Goal: Transaction & Acquisition: Purchase product/service

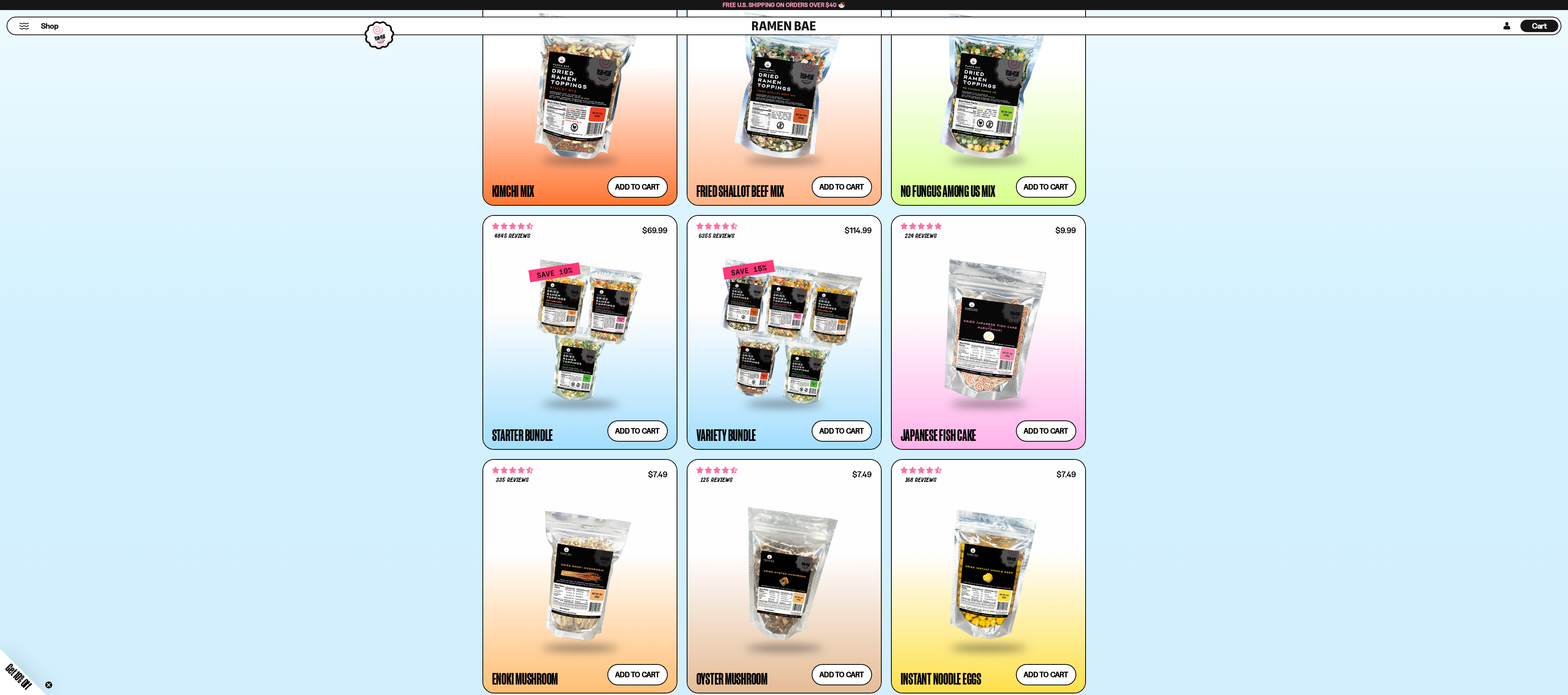
scroll to position [665, 0]
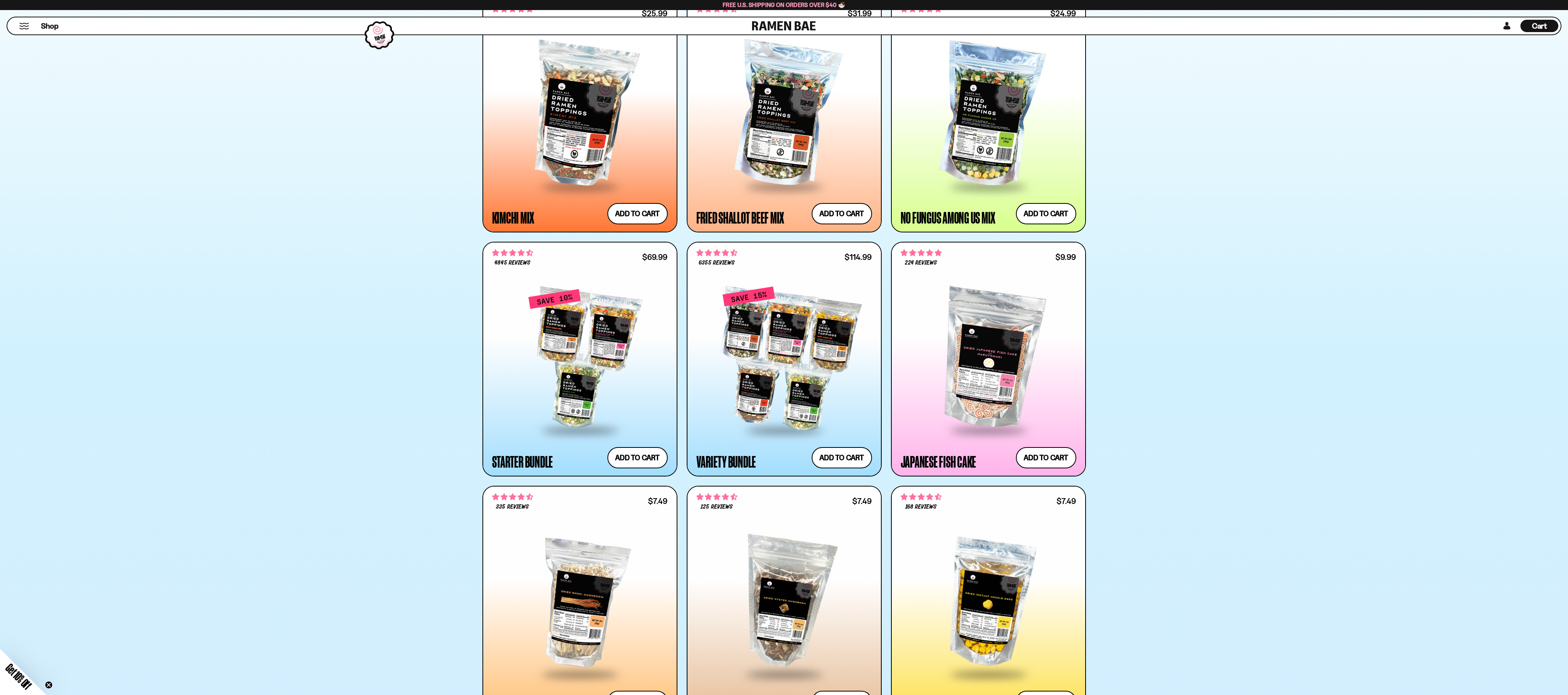
drag, startPoint x: 1575, startPoint y: 97, endPoint x: 1574, endPoint y: 186, distance: 89.0
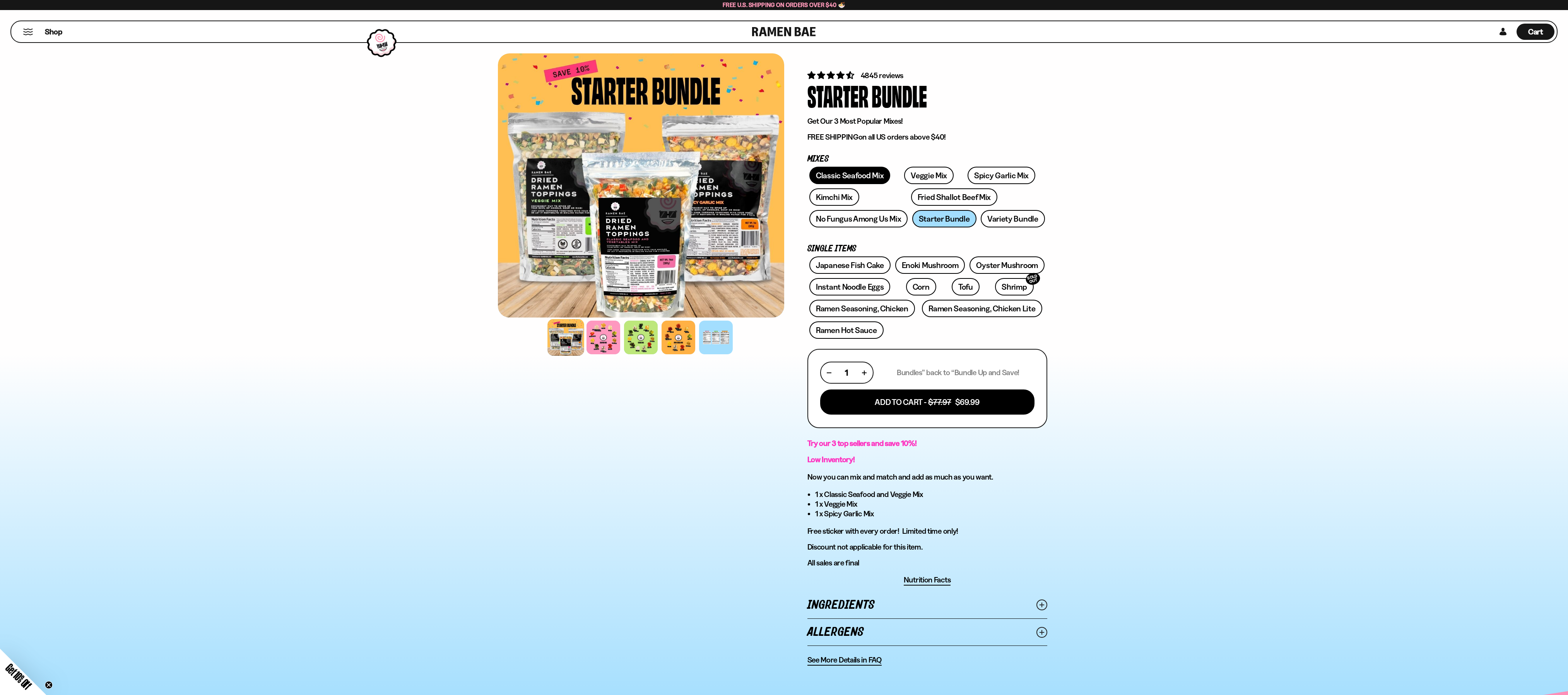
click at [854, 175] on link "Classic Seafood Mix" at bounding box center [849, 175] width 81 height 17
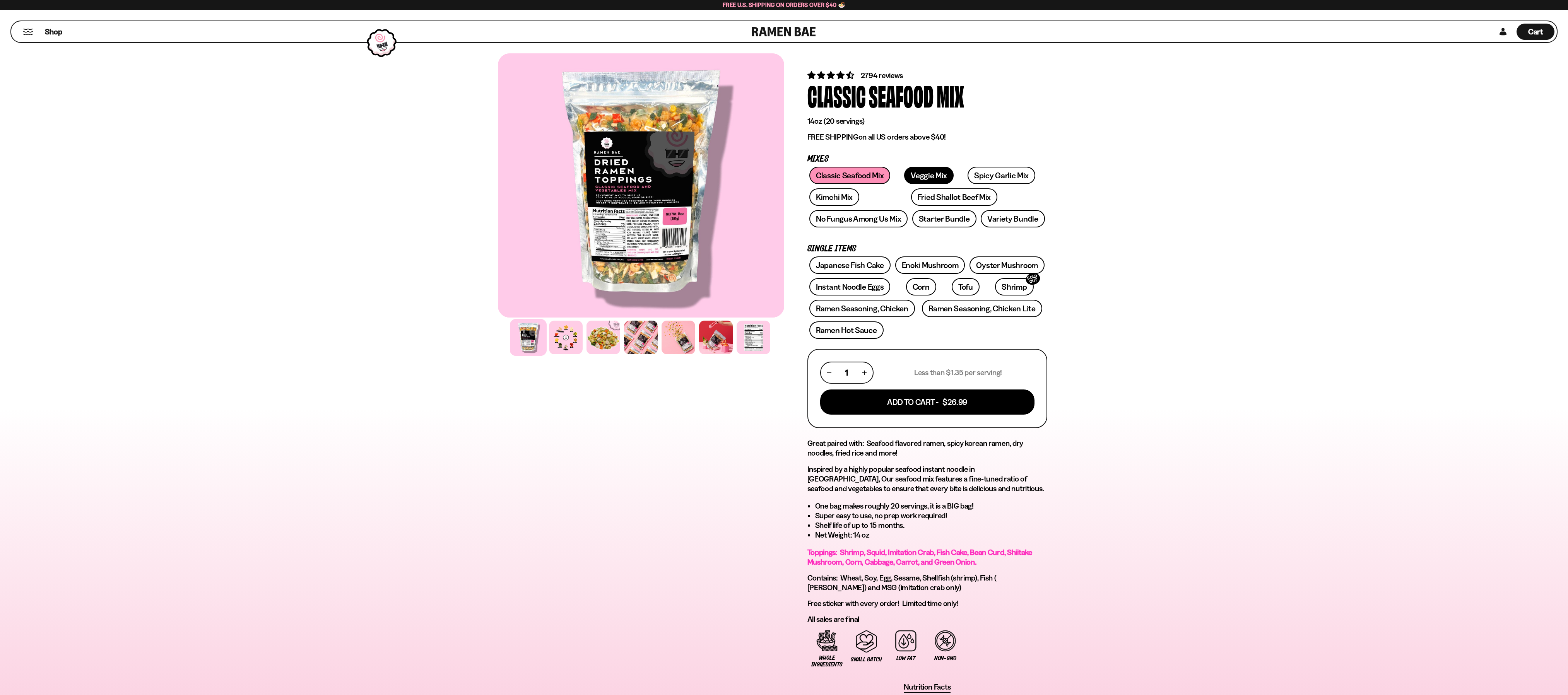
click at [925, 177] on link "Veggie Mix" at bounding box center [929, 175] width 49 height 17
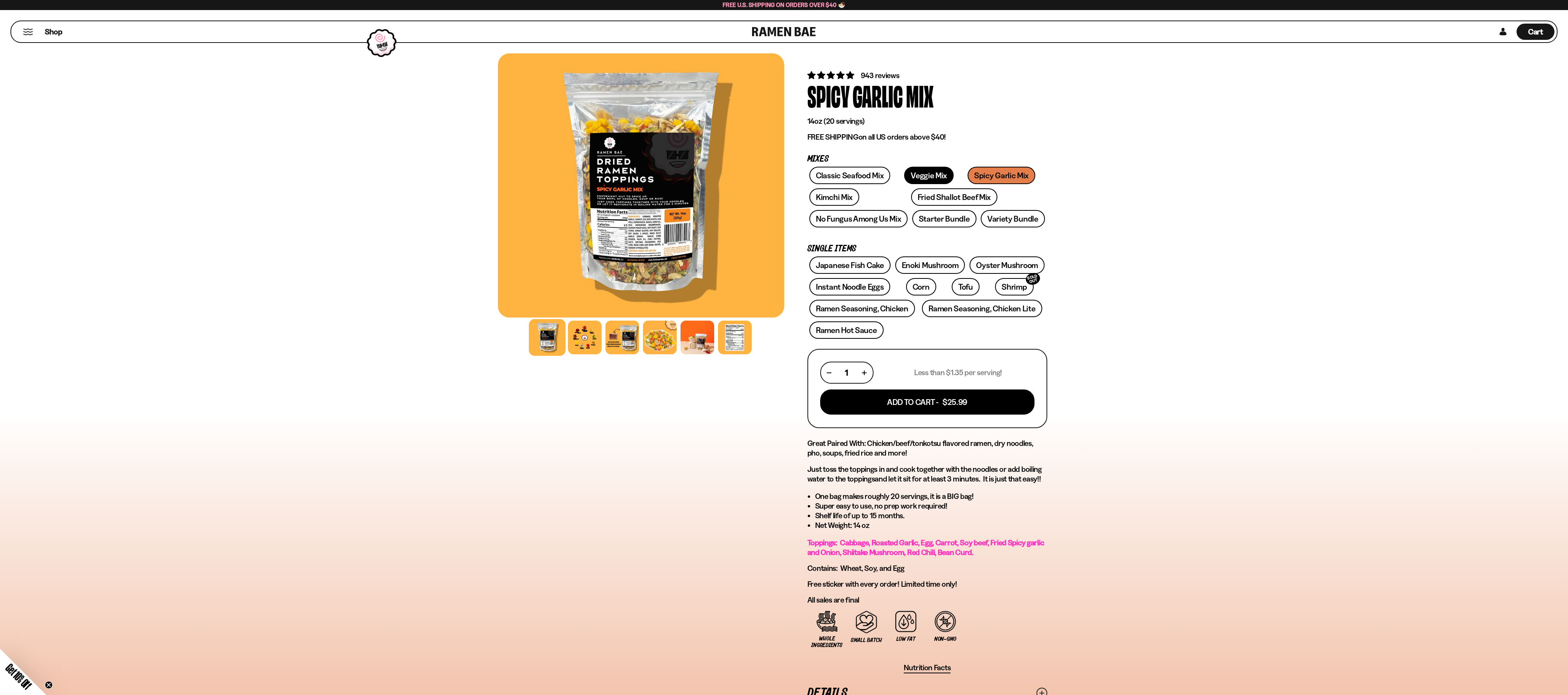
click at [921, 174] on link "Veggie Mix" at bounding box center [929, 175] width 49 height 17
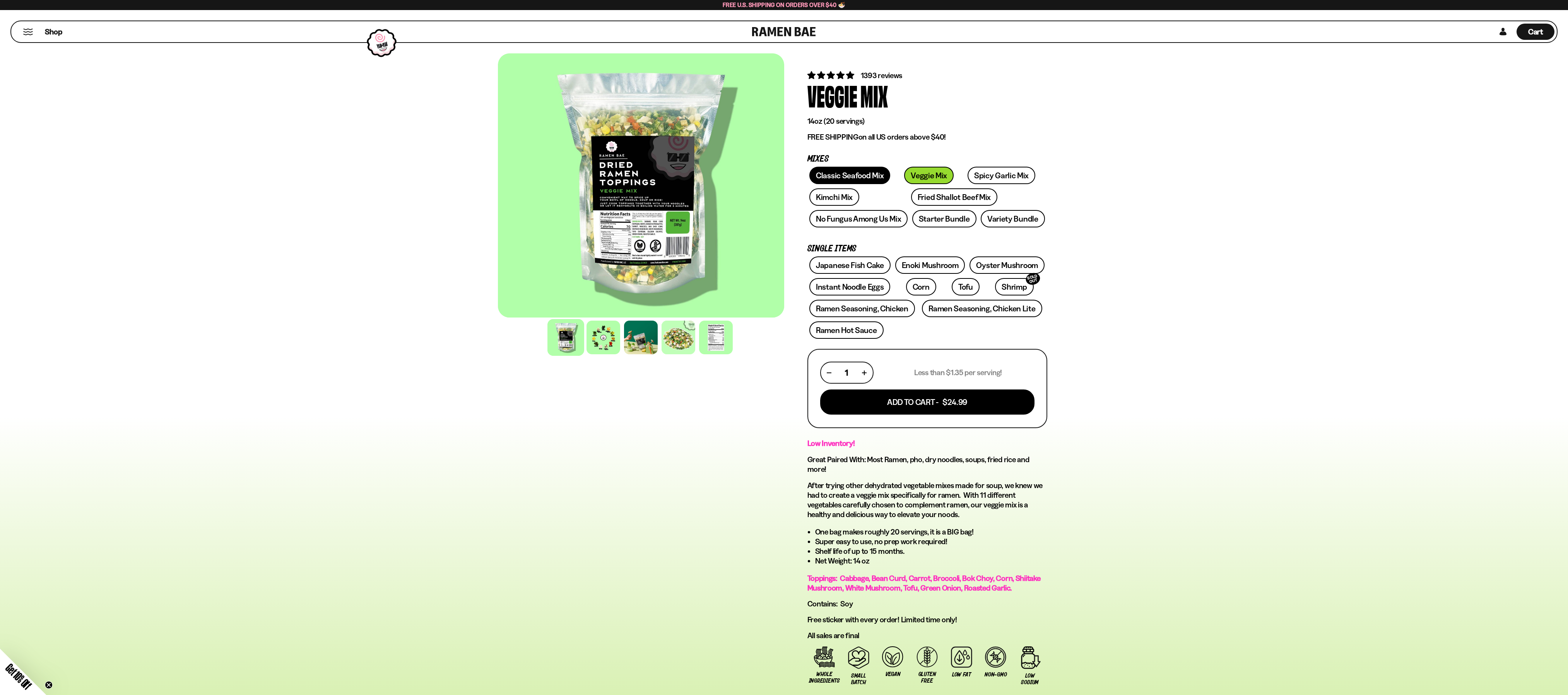
click at [844, 174] on link "Classic Seafood Mix" at bounding box center [849, 175] width 81 height 17
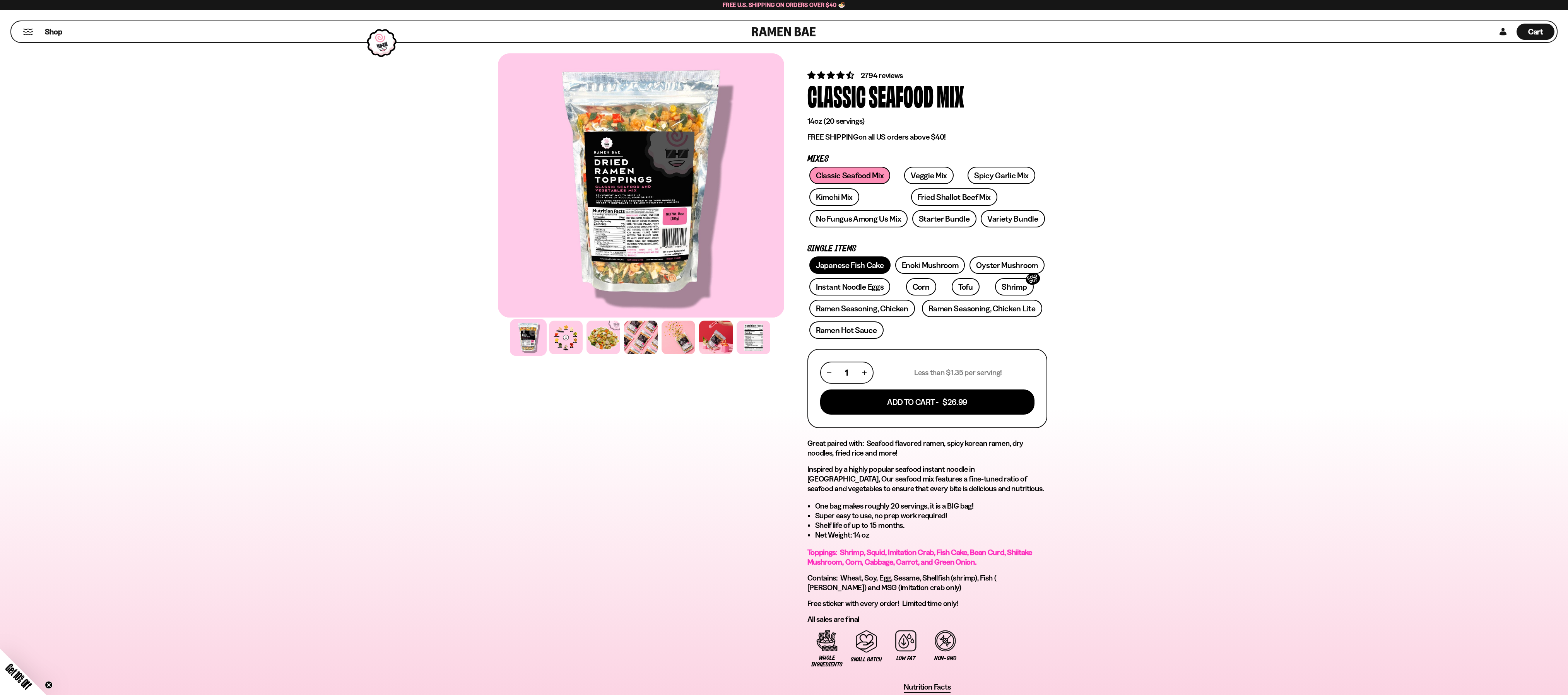
click at [868, 266] on link "Japanese Fish Cake" at bounding box center [850, 265] width 81 height 17
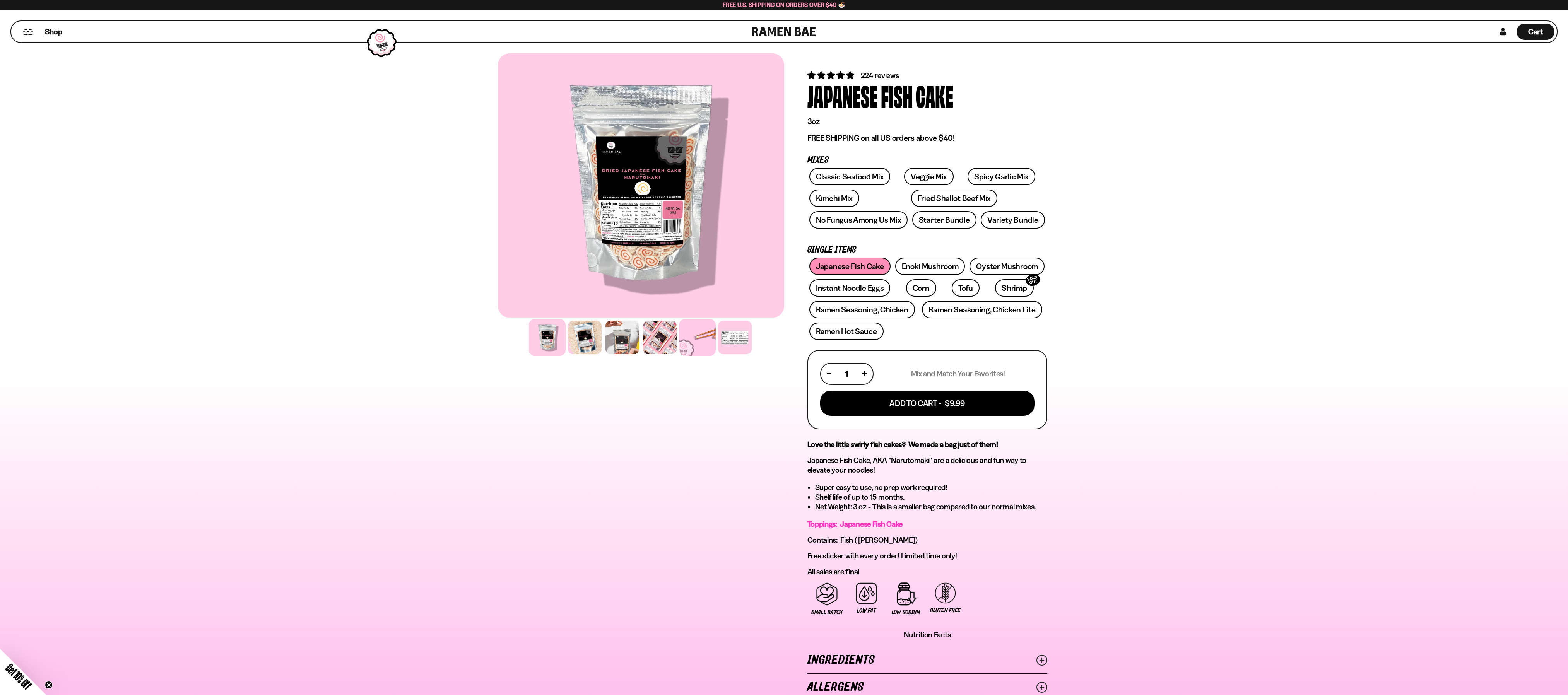
click at [692, 344] on div at bounding box center [697, 338] width 37 height 37
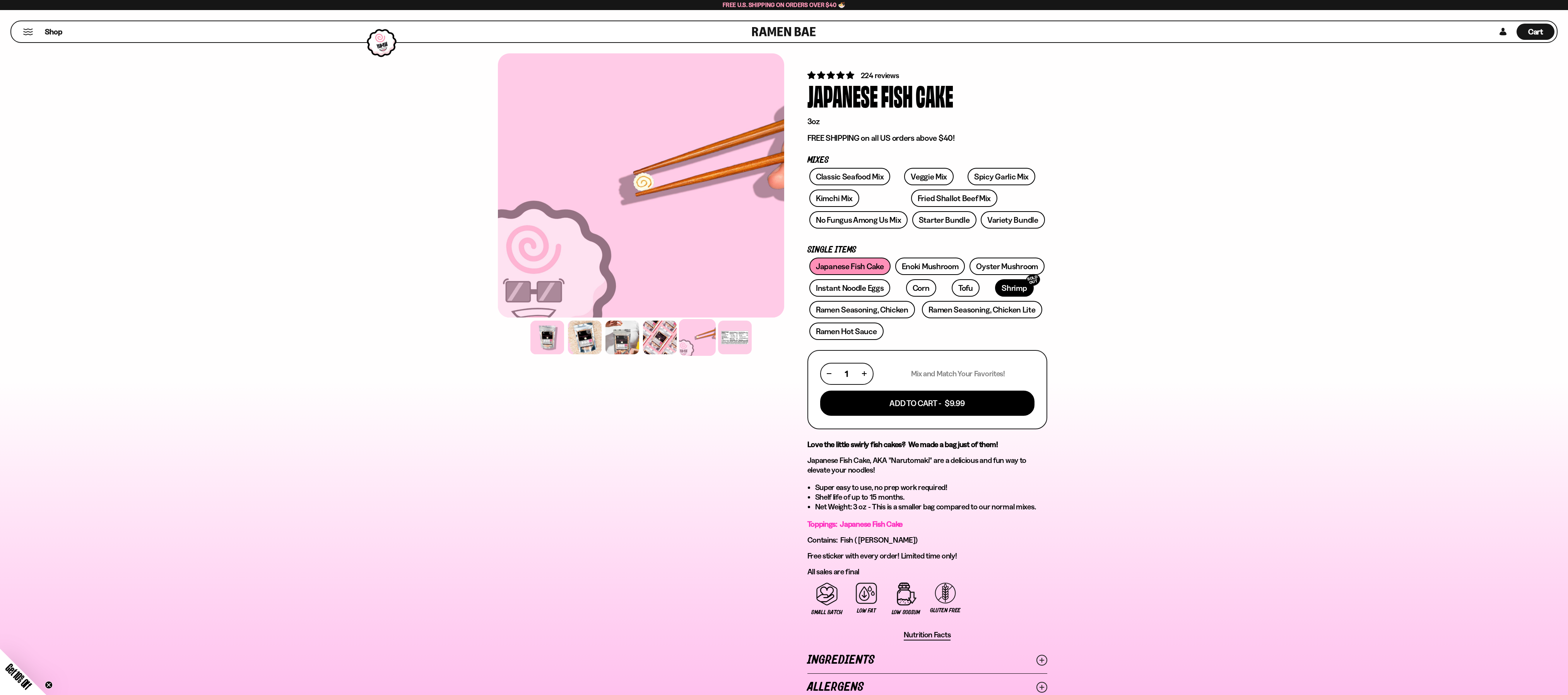
click at [995, 290] on link "Shrimp SOLD OUT" at bounding box center [1014, 288] width 38 height 17
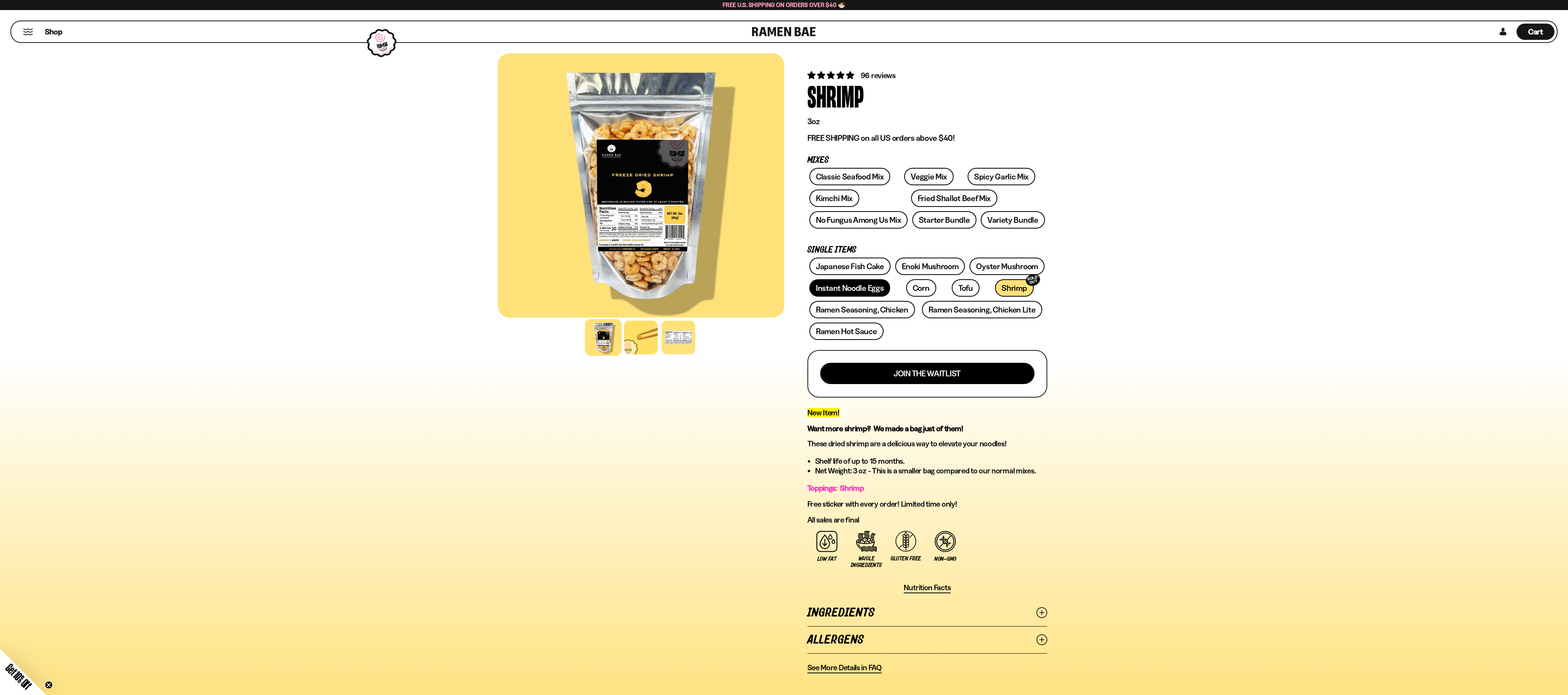
click at [862, 292] on link "Instant Noodle Eggs" at bounding box center [849, 288] width 81 height 17
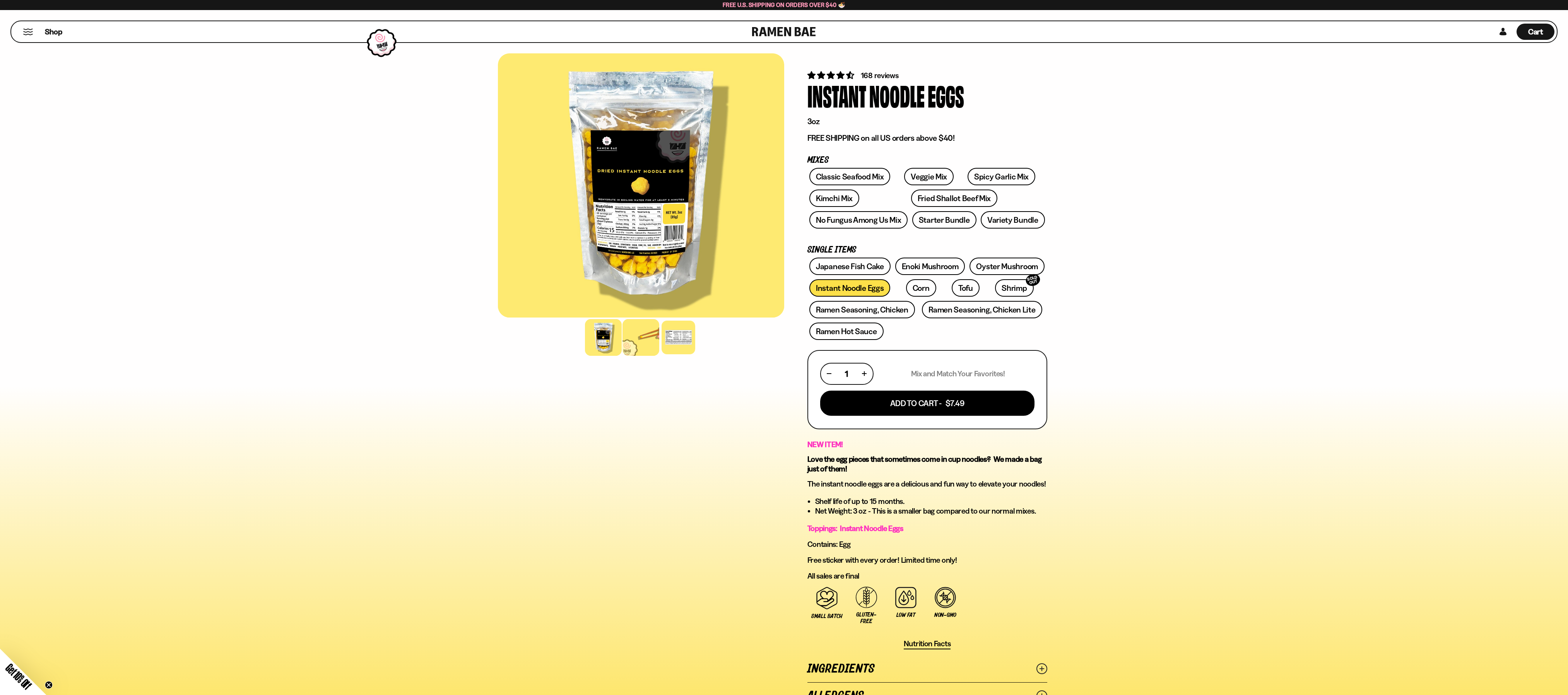
click at [637, 340] on div at bounding box center [641, 338] width 37 height 37
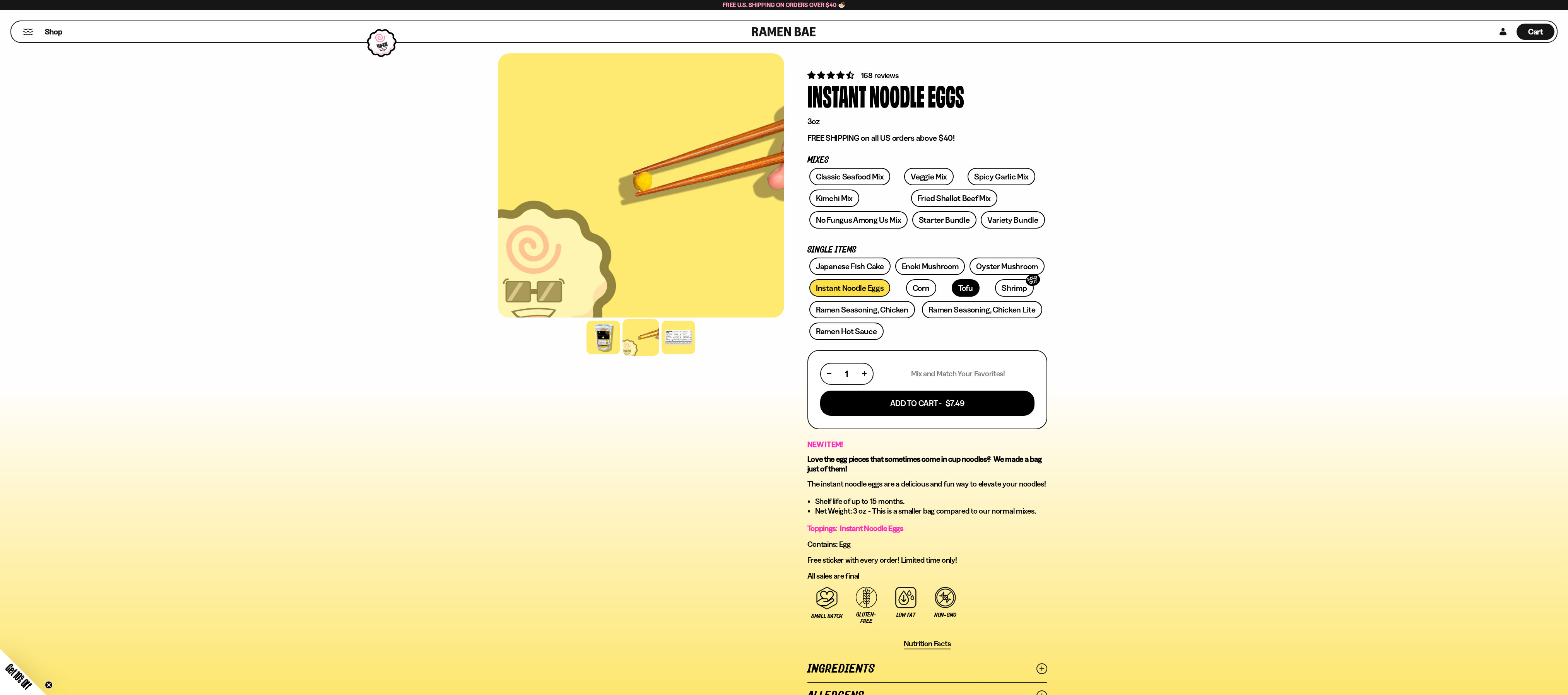
click at [951, 295] on link "Tofu" at bounding box center [965, 288] width 28 height 17
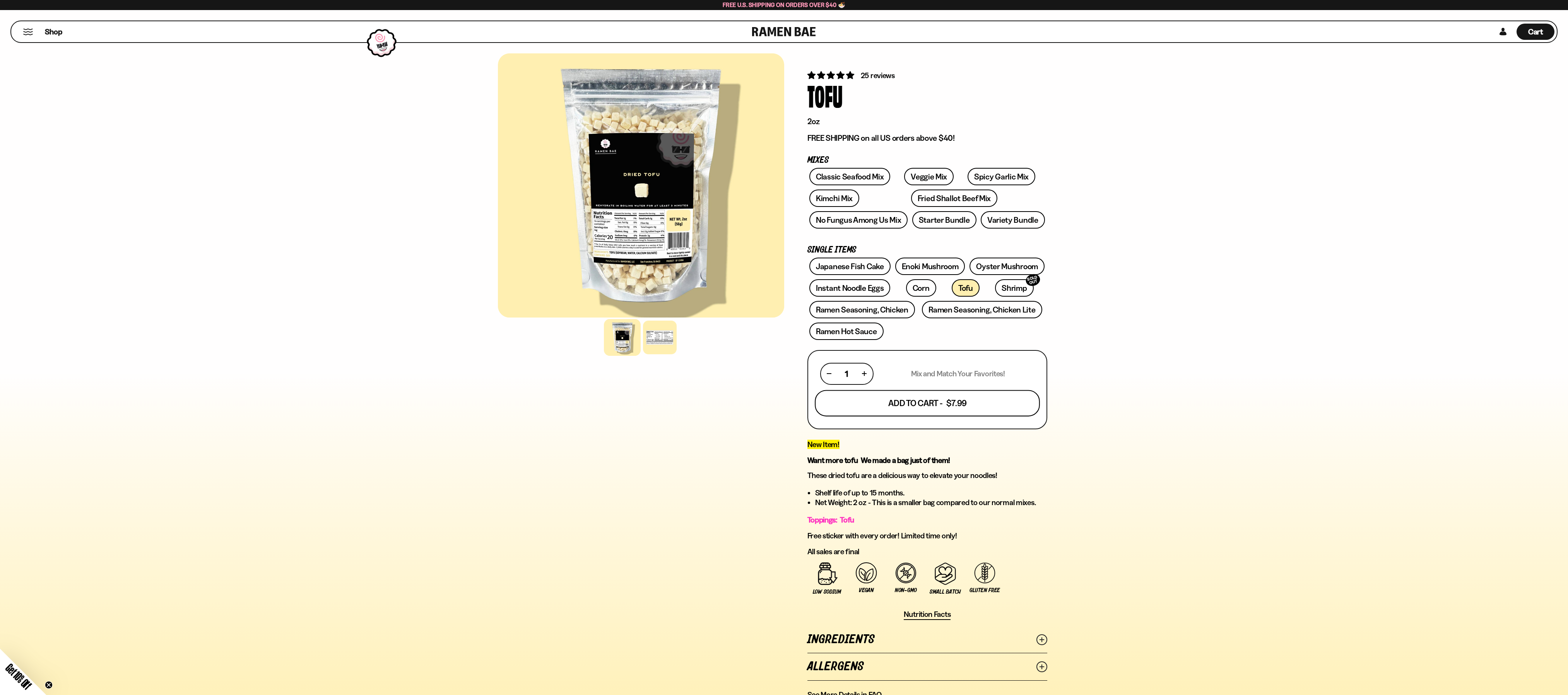
click at [942, 411] on button "Add To Cart - $7.99" at bounding box center [927, 403] width 225 height 26
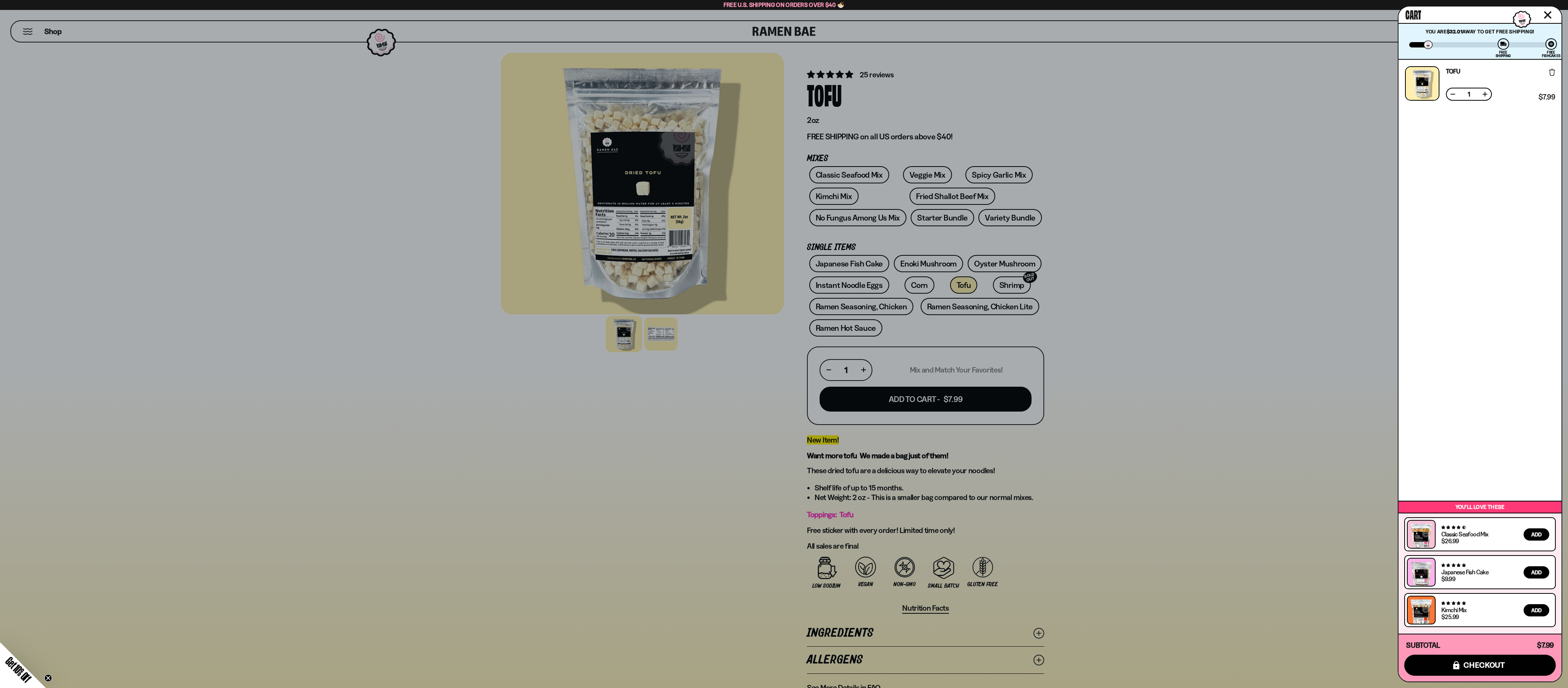
click at [1547, 15] on icon "Close cart" at bounding box center [1547, 15] width 7 height 7
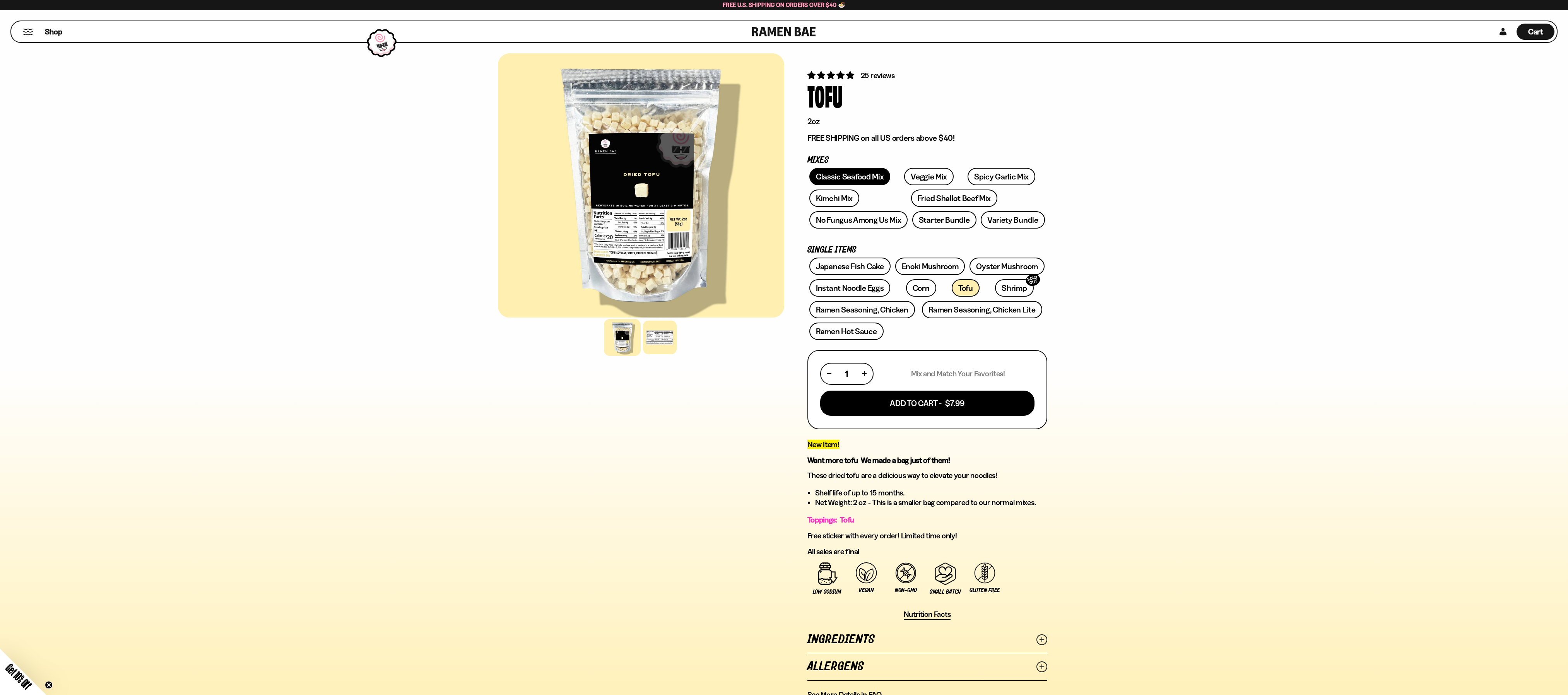
click at [858, 173] on link "Classic Seafood Mix" at bounding box center [849, 177] width 81 height 17
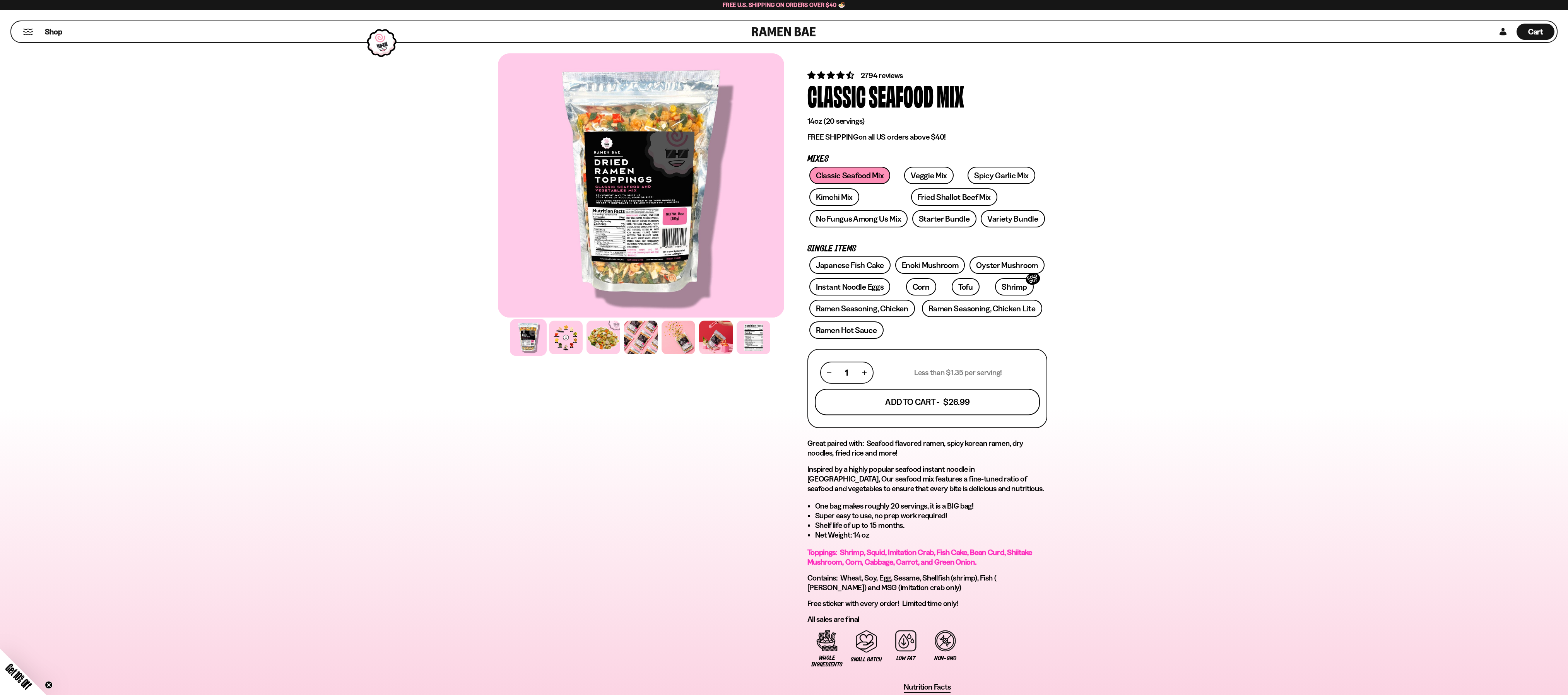
click at [930, 406] on button "Add To Cart - $26.99" at bounding box center [927, 402] width 225 height 26
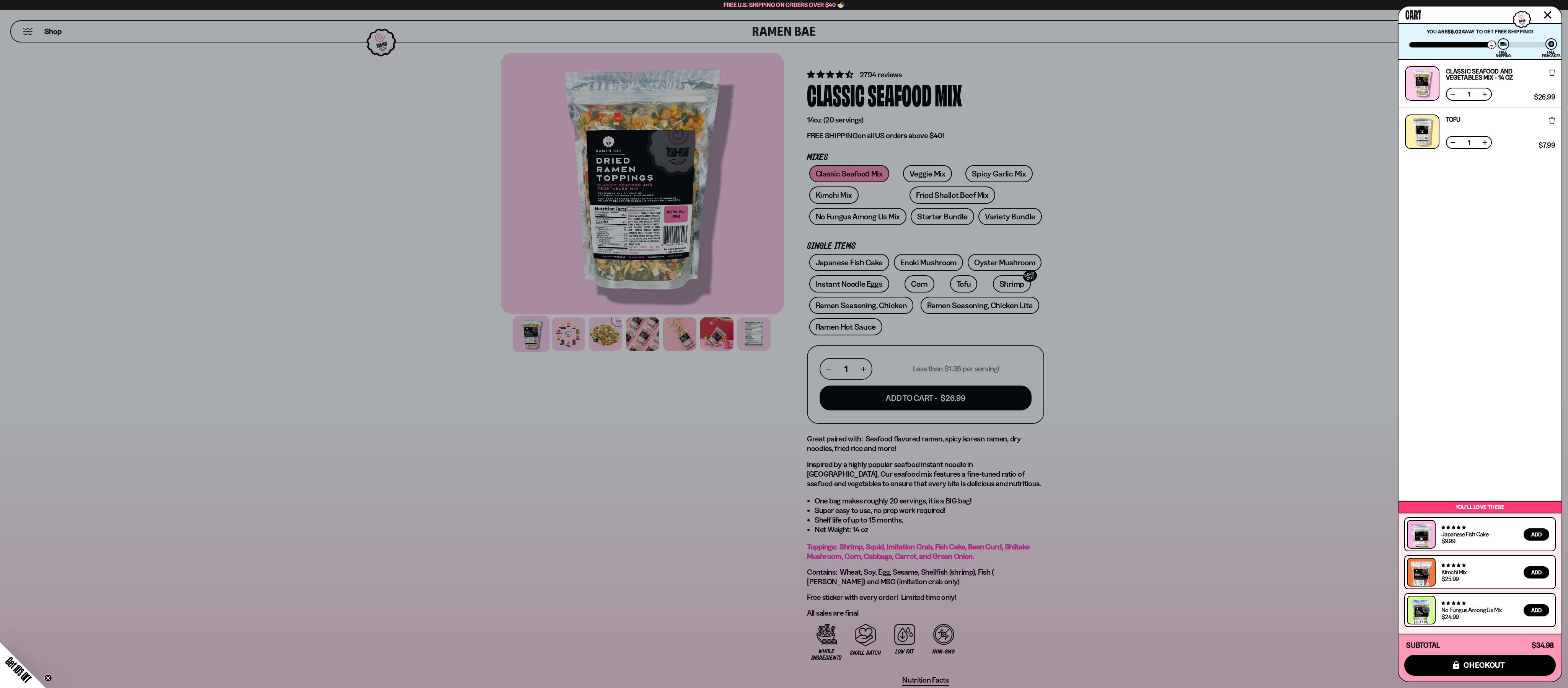
click at [1546, 13] on icon "Close cart" at bounding box center [1547, 15] width 8 height 8
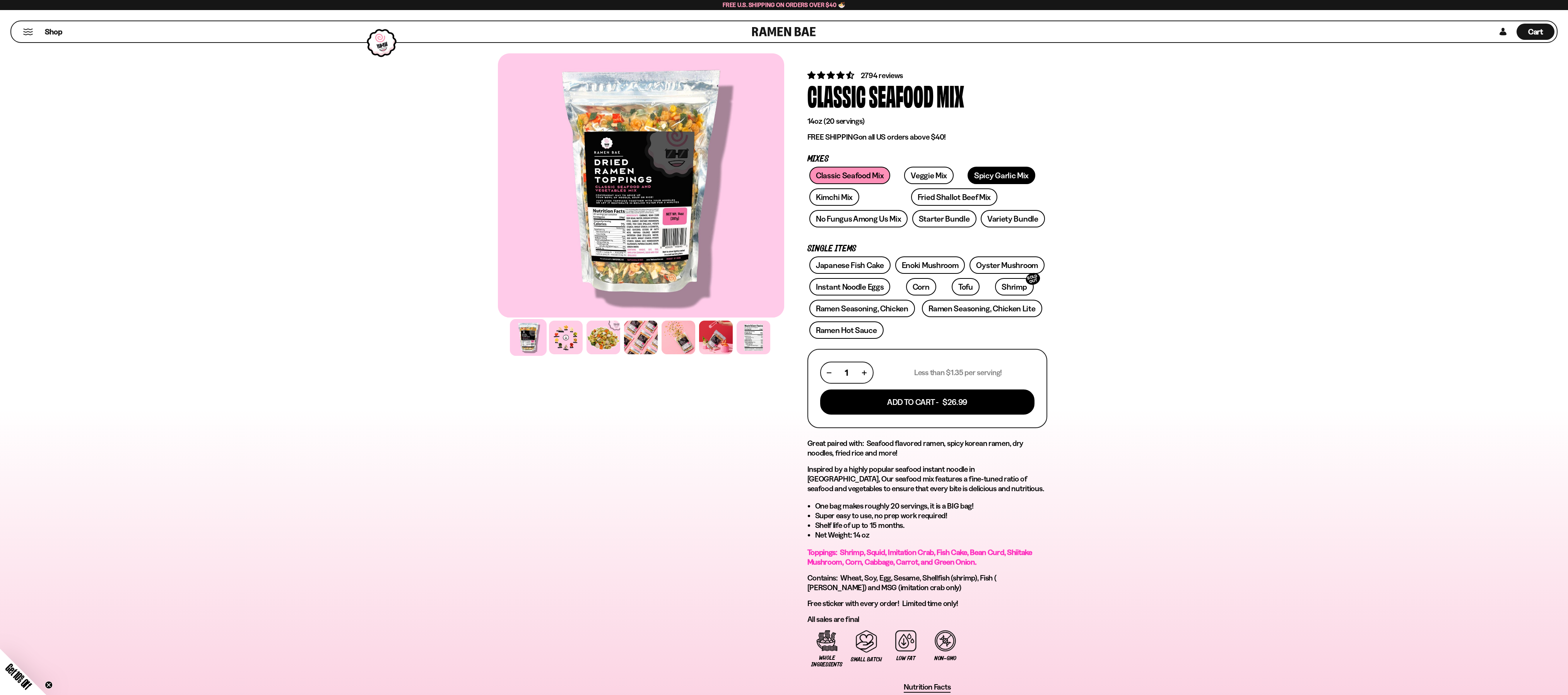
click at [986, 172] on link "Spicy Garlic Mix" at bounding box center [1001, 175] width 68 height 17
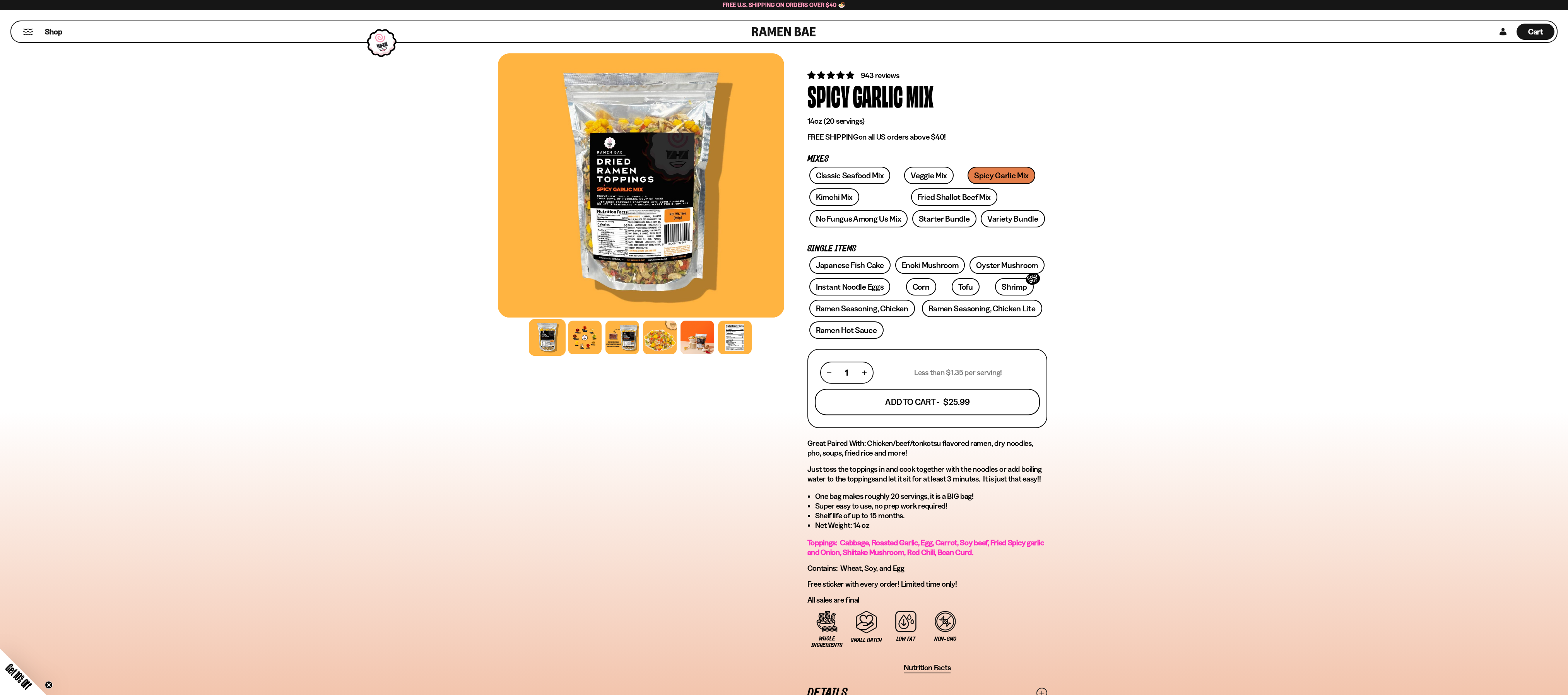
click at [919, 403] on button "Add To Cart - $25.99" at bounding box center [927, 402] width 225 height 26
click at [1538, 34] on span "Cart" at bounding box center [1535, 31] width 15 height 9
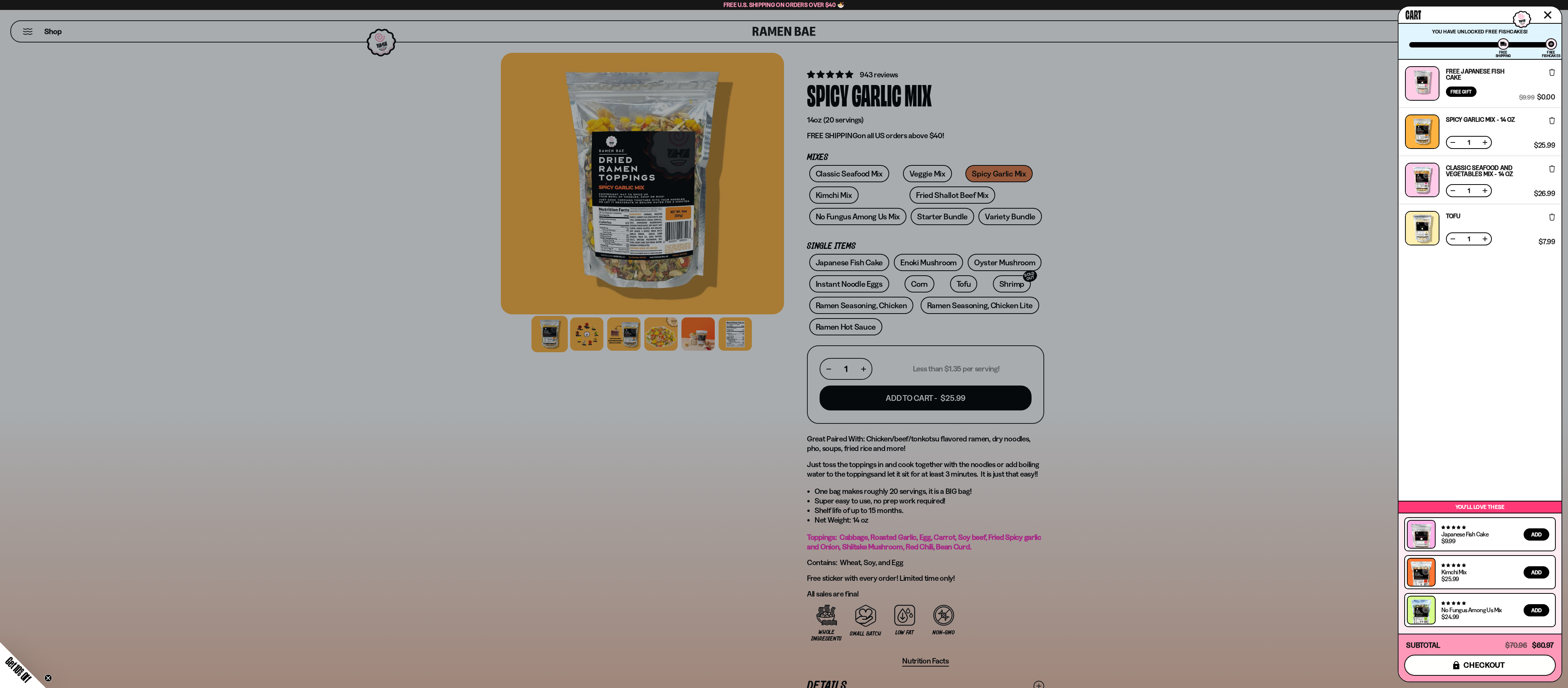
click at [1481, 661] on span "checkout" at bounding box center [1484, 665] width 42 height 9
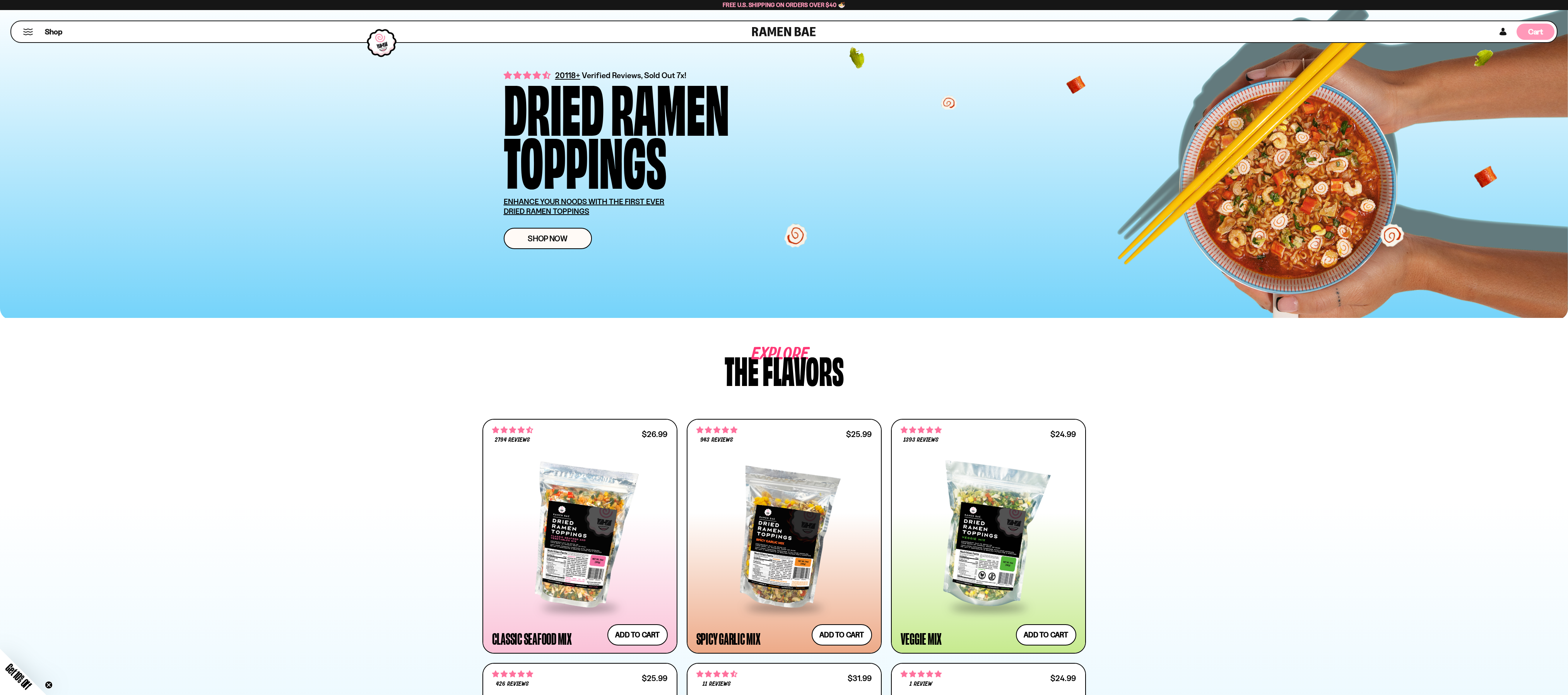
click at [1530, 27] on span "Cart" at bounding box center [1535, 31] width 15 height 9
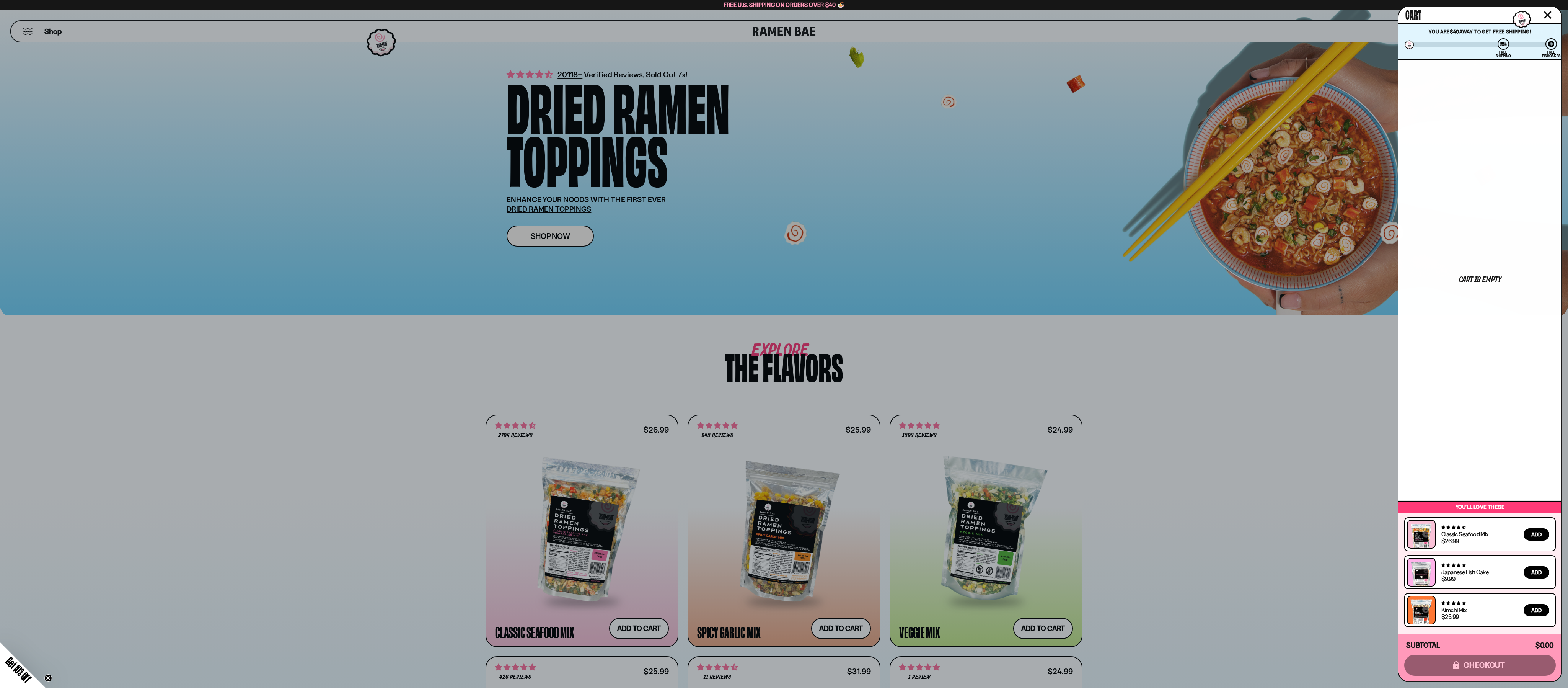
click at [557, 526] on div at bounding box center [784, 344] width 1568 height 688
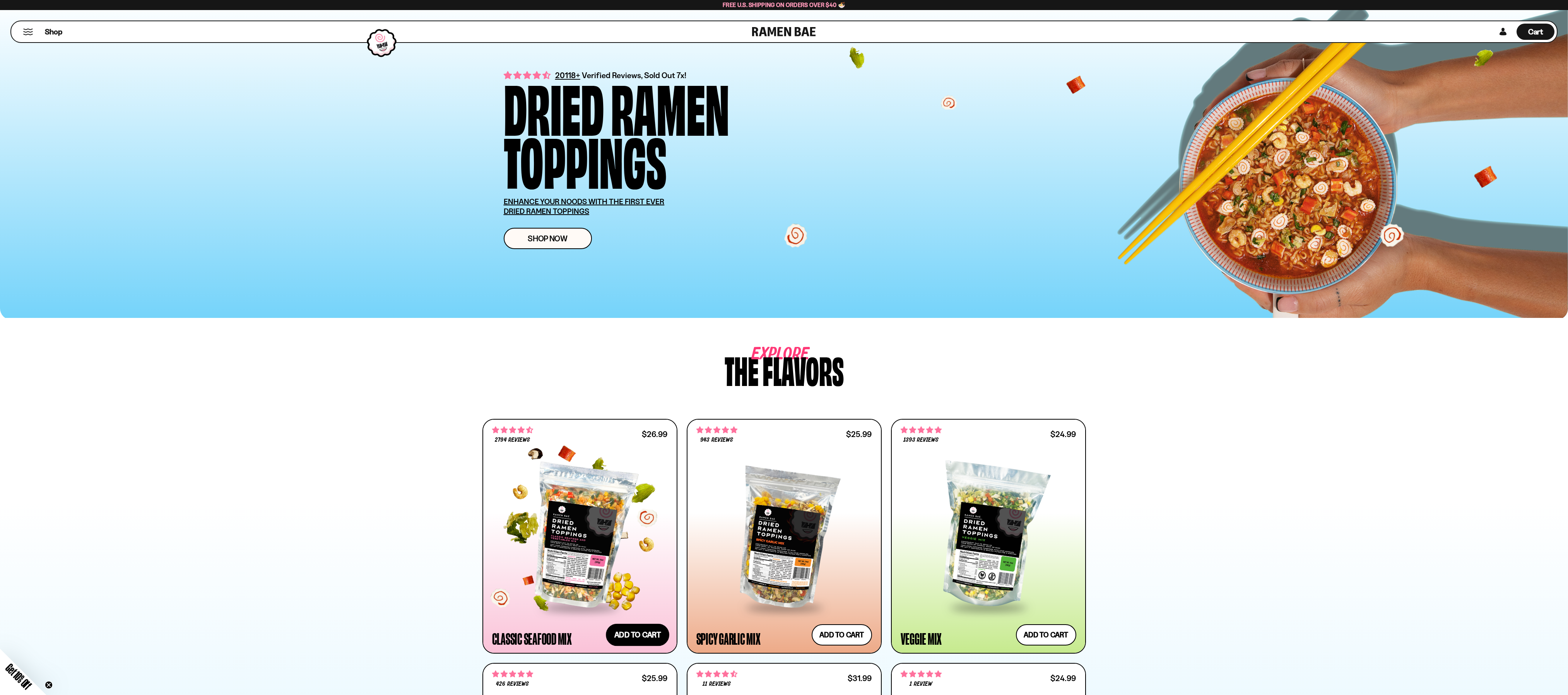
click at [643, 635] on button "Add to cart" at bounding box center [637, 634] width 63 height 22
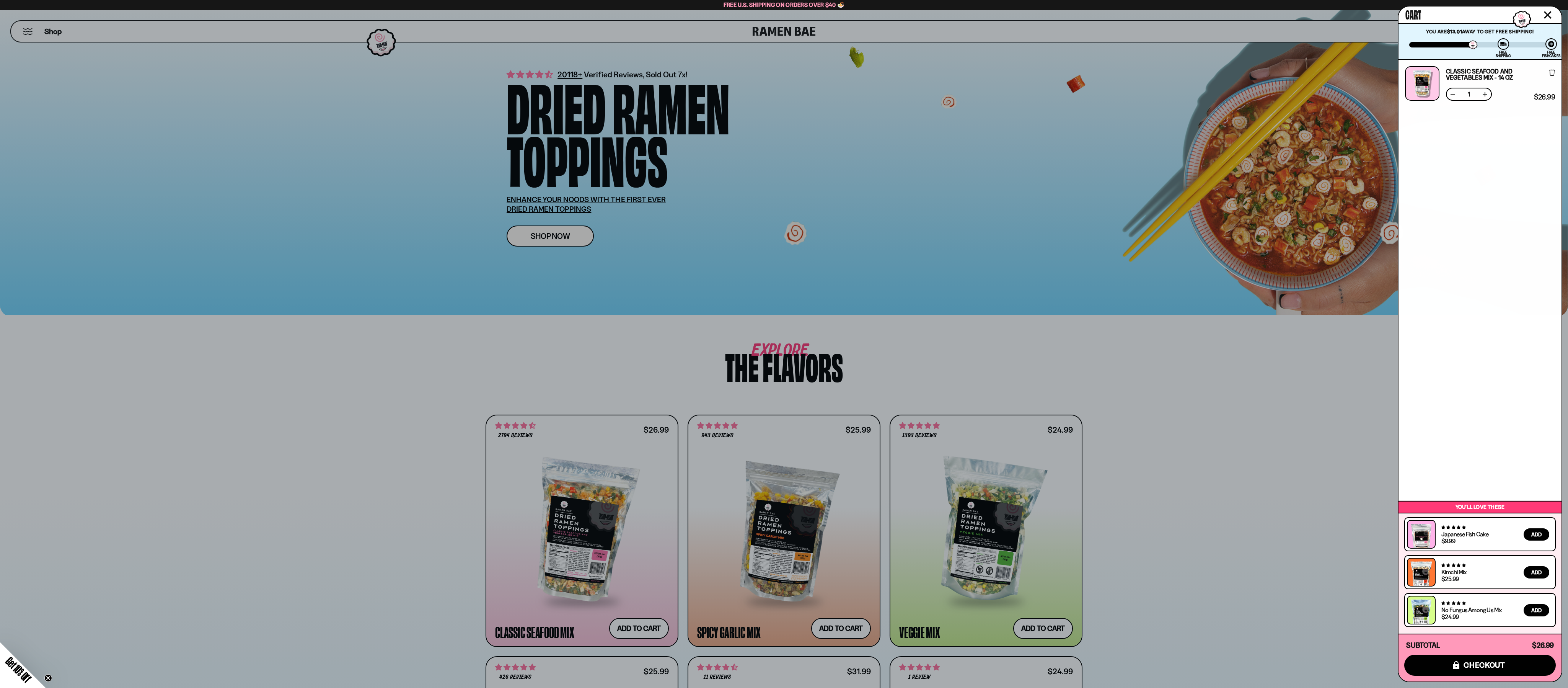
click at [845, 627] on div at bounding box center [784, 344] width 1568 height 688
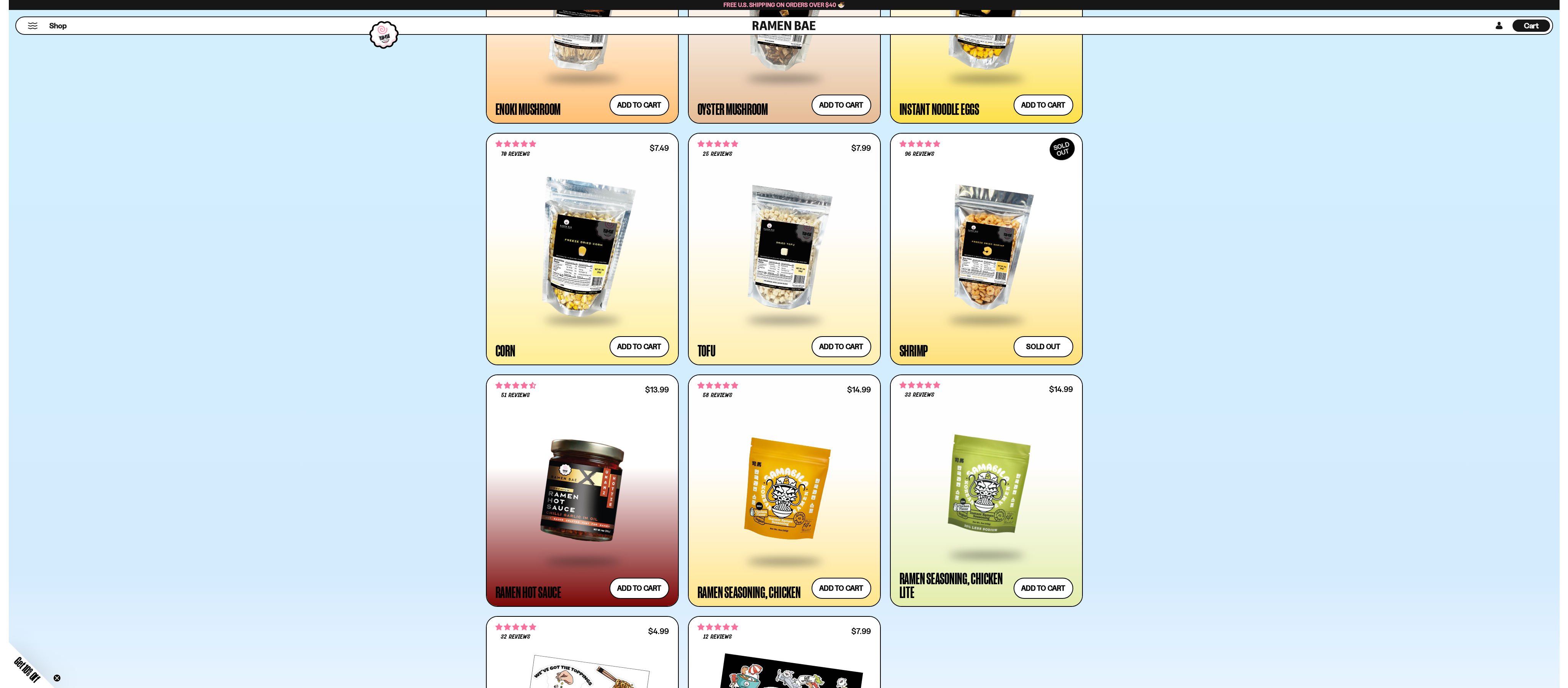
scroll to position [1256, 0]
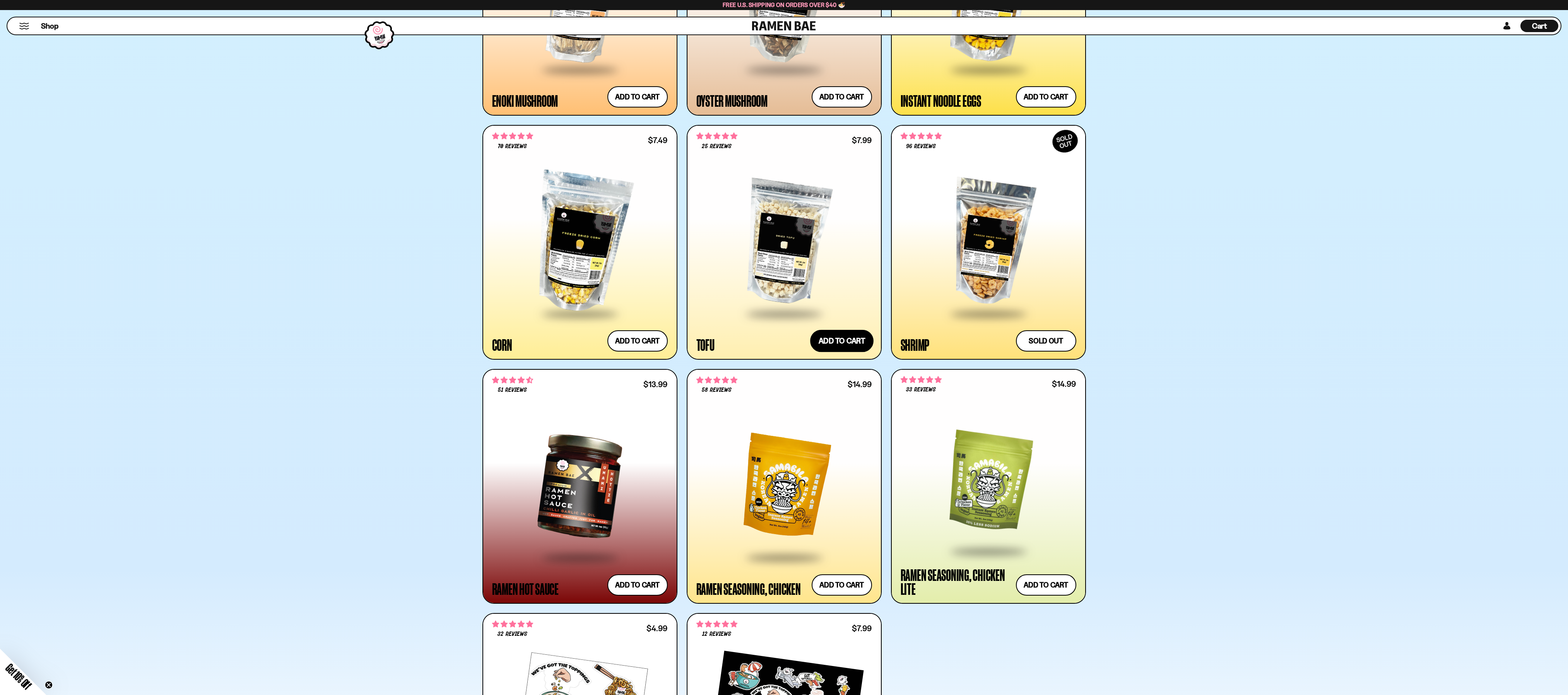
click at [849, 339] on button "Add to cart" at bounding box center [841, 341] width 63 height 22
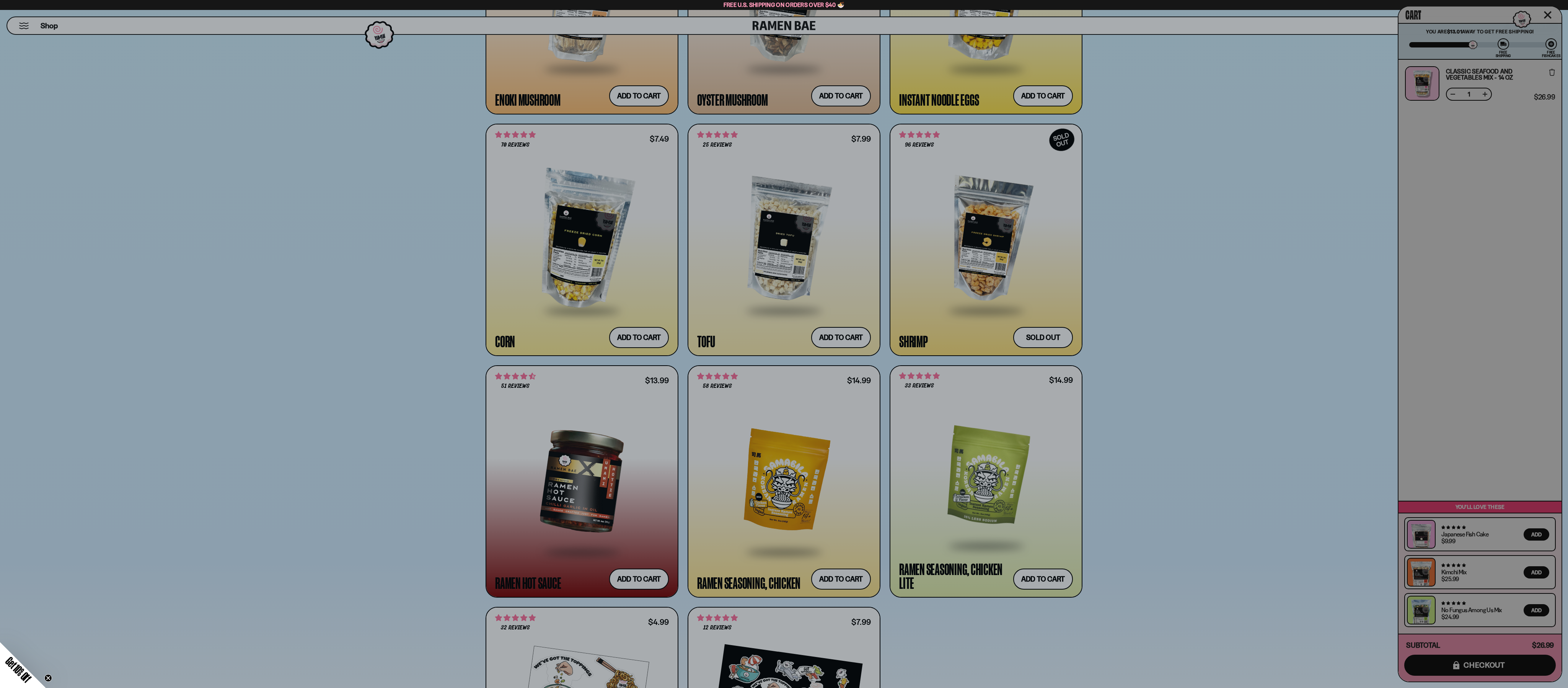
click at [1550, 9] on div "Cart You are $13.01 away to get Free Shipping! You have unlocked Free Fishcakes…" at bounding box center [1480, 344] width 163 height 675
click at [1546, 15] on div "Cart You are $13.01 away to get Free Shipping! You have unlocked Free Fishcakes…" at bounding box center [1480, 344] width 163 height 675
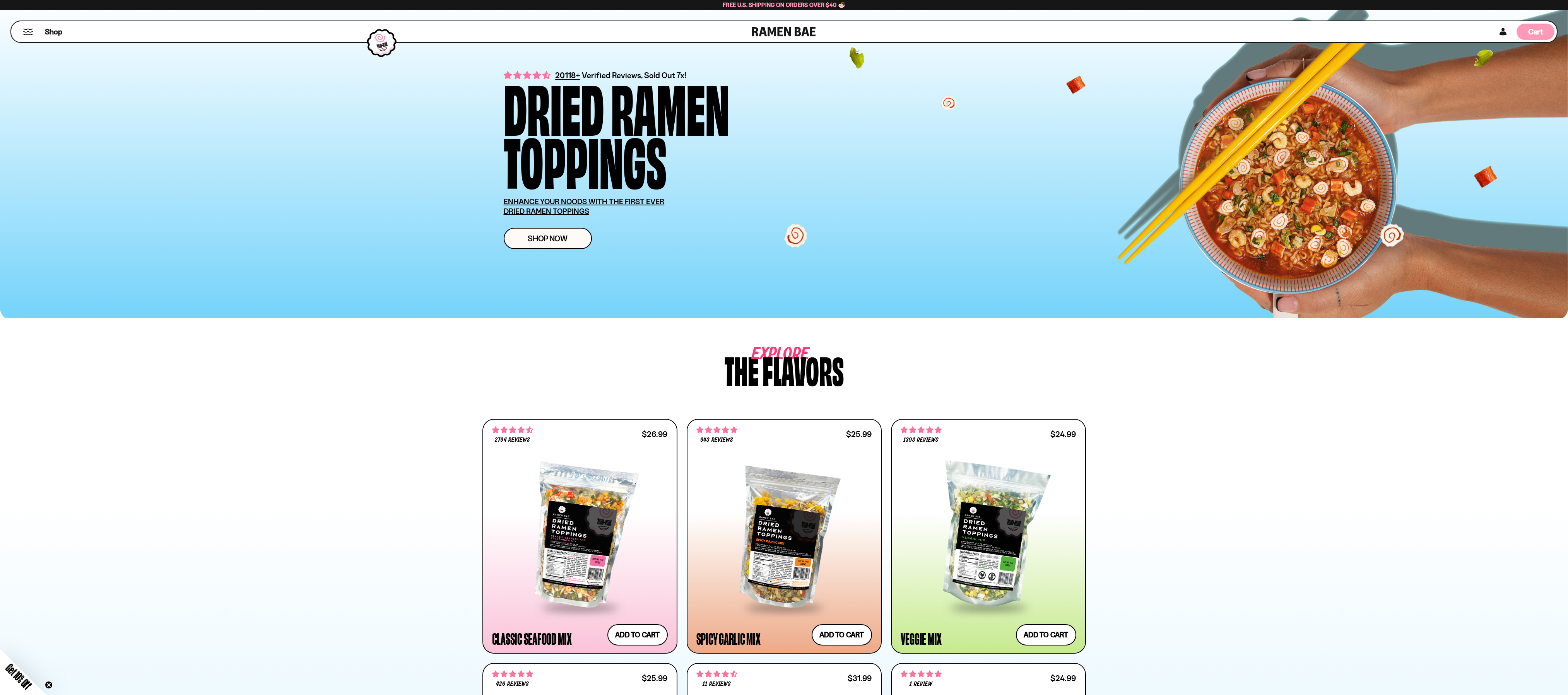
click at [1541, 28] on span "Cart" at bounding box center [1535, 31] width 15 height 9
click at [579, 525] on div at bounding box center [580, 536] width 175 height 141
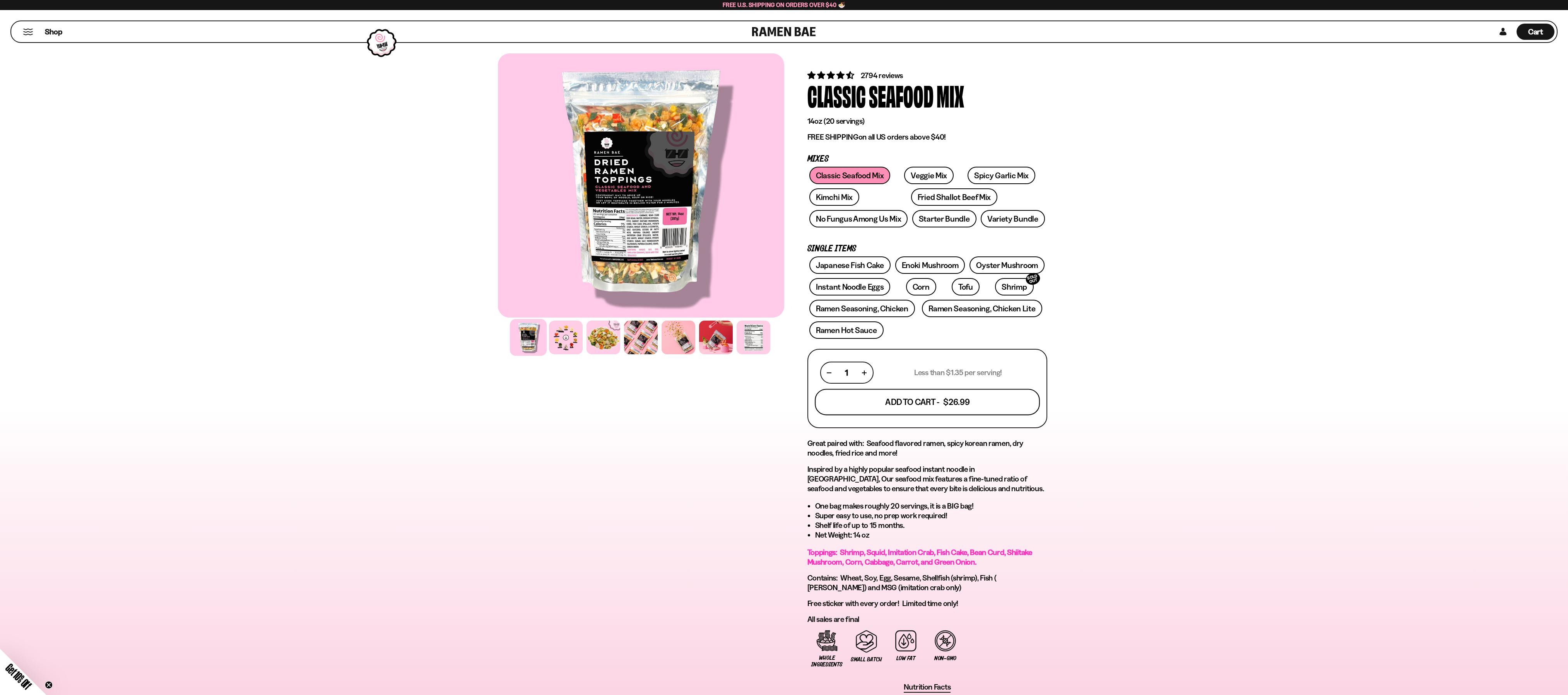
click at [950, 408] on button "Add To Cart - $26.99" at bounding box center [927, 402] width 225 height 26
click at [993, 172] on link "Spicy Garlic Mix" at bounding box center [1001, 175] width 68 height 17
click at [939, 406] on button "Add To Cart - $26.99" at bounding box center [927, 402] width 225 height 26
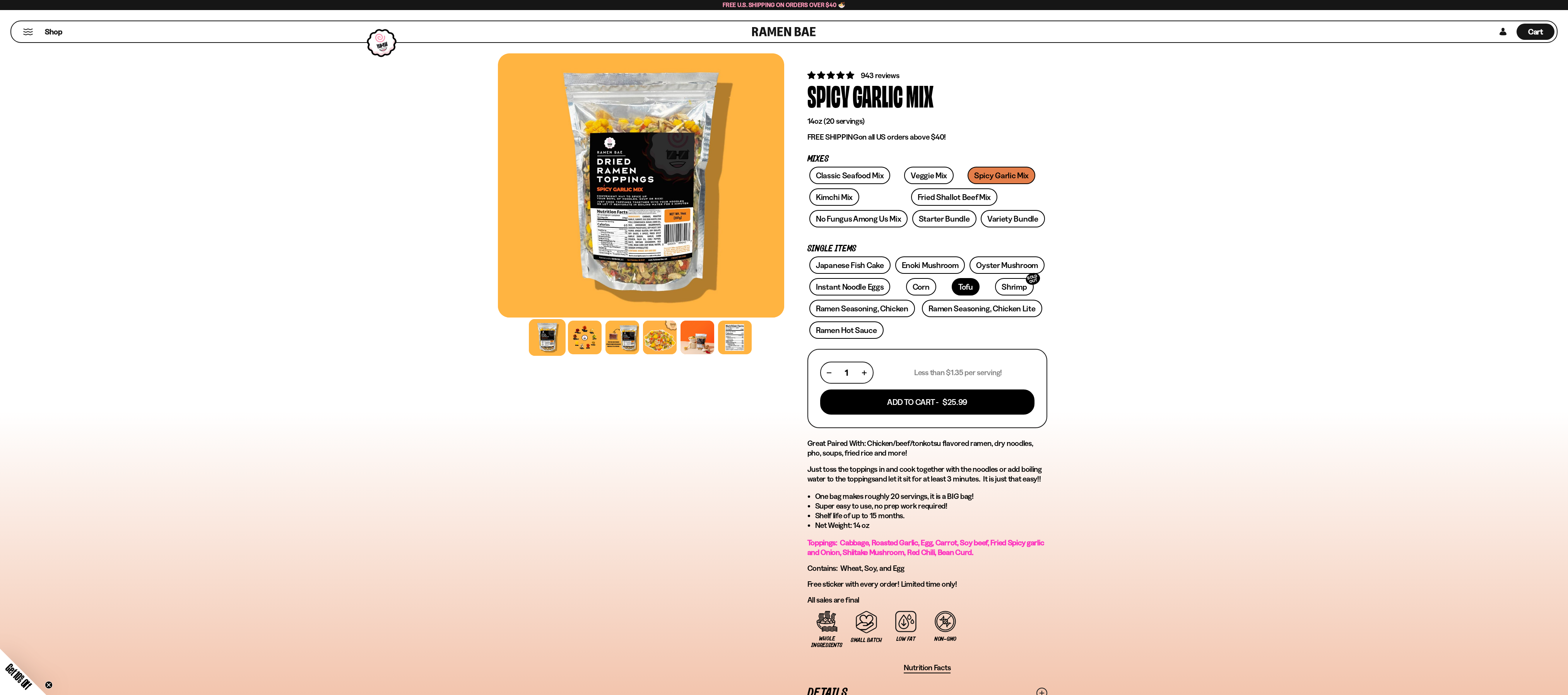
click at [951, 285] on link "Tofu" at bounding box center [965, 287] width 28 height 17
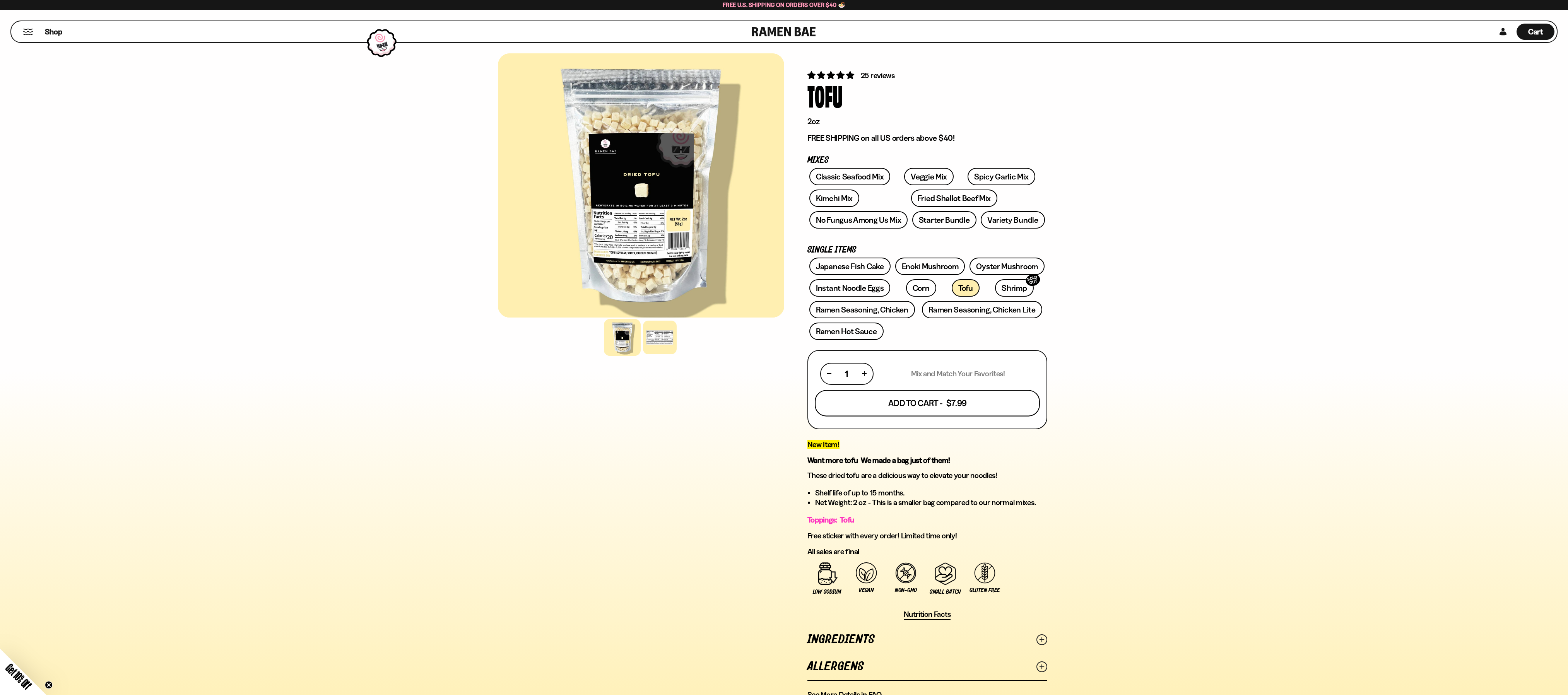
click at [926, 405] on button "Add To Cart - $7.99" at bounding box center [927, 403] width 225 height 26
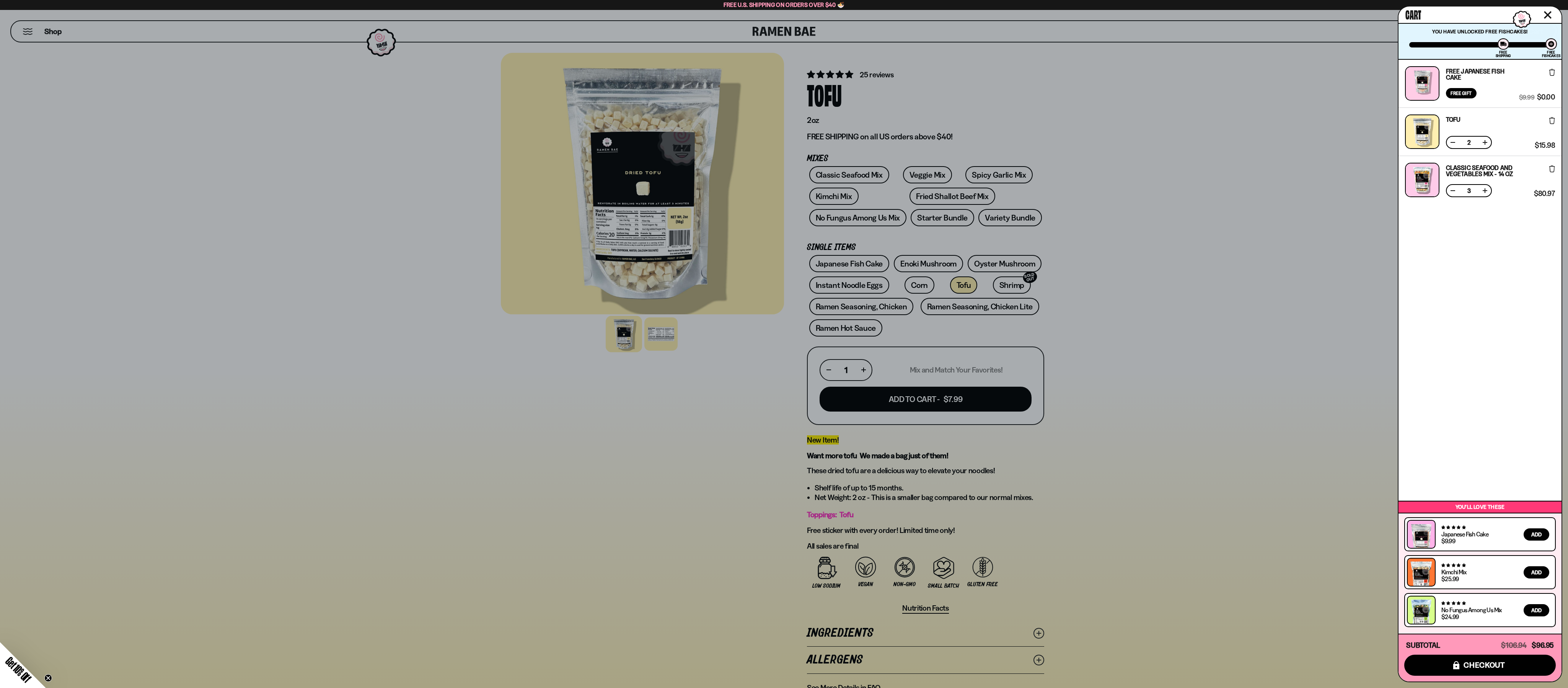
click at [979, 170] on div at bounding box center [784, 344] width 1568 height 688
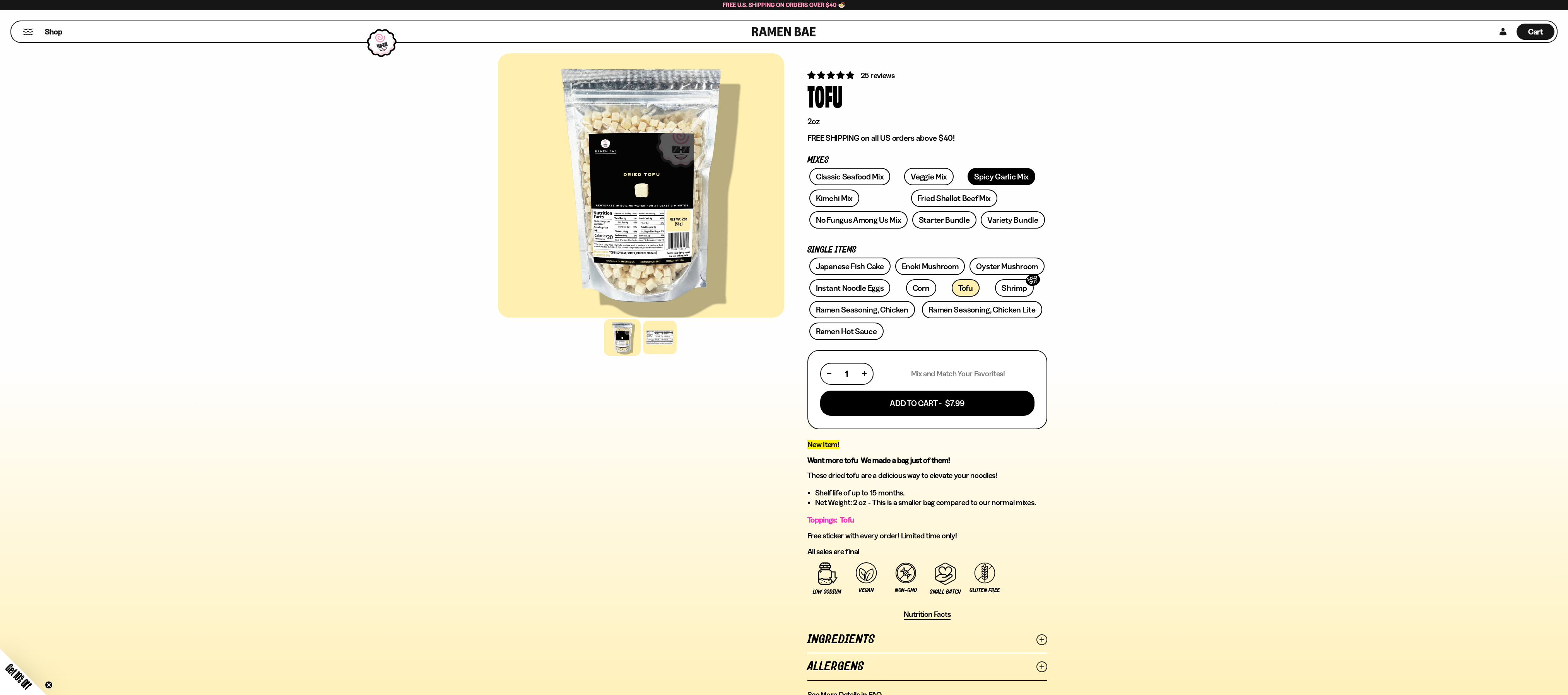
click at [984, 174] on link "Spicy Garlic Mix" at bounding box center [1001, 177] width 68 height 17
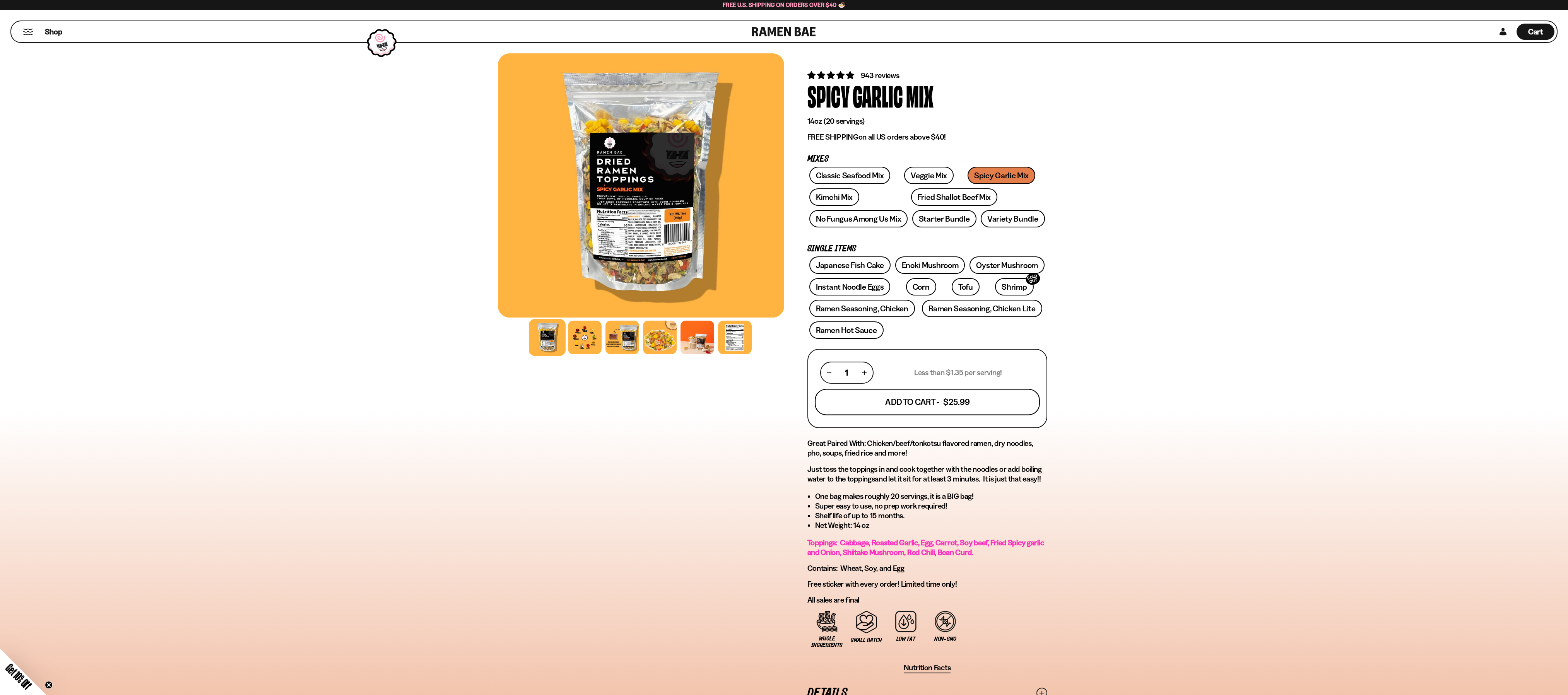
click at [920, 408] on button "Add To Cart - $25.99" at bounding box center [927, 402] width 225 height 26
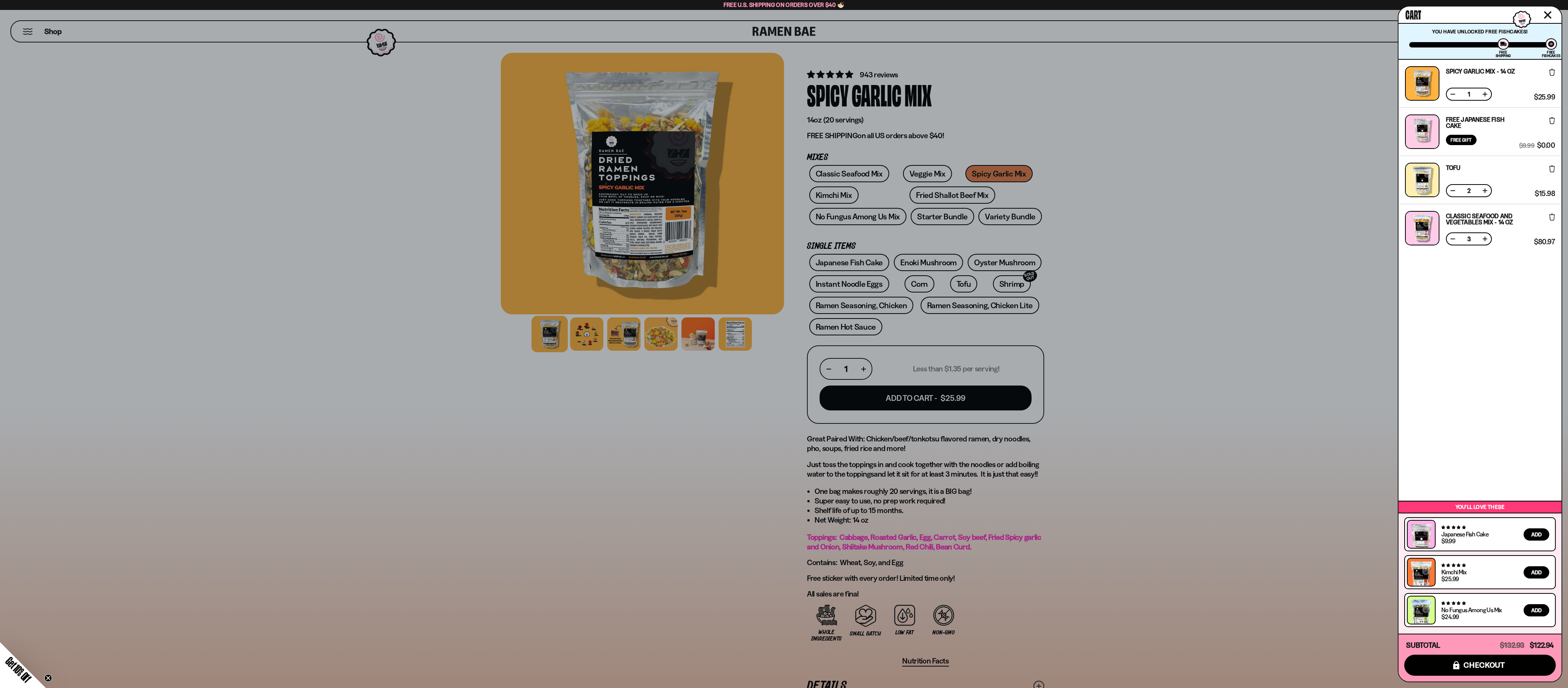
click at [1453, 193] on button at bounding box center [1453, 191] width 8 height 8
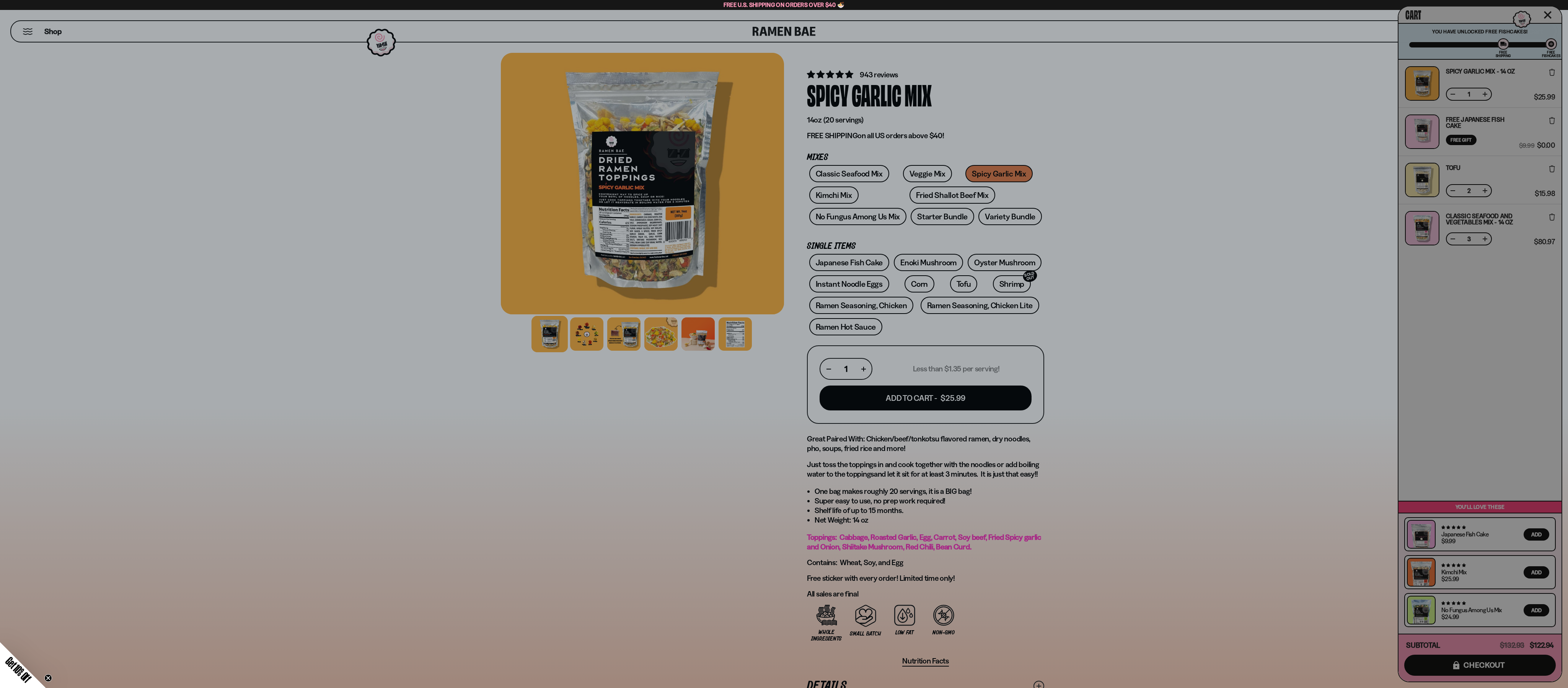
click at [1337, 247] on div at bounding box center [784, 344] width 1568 height 688
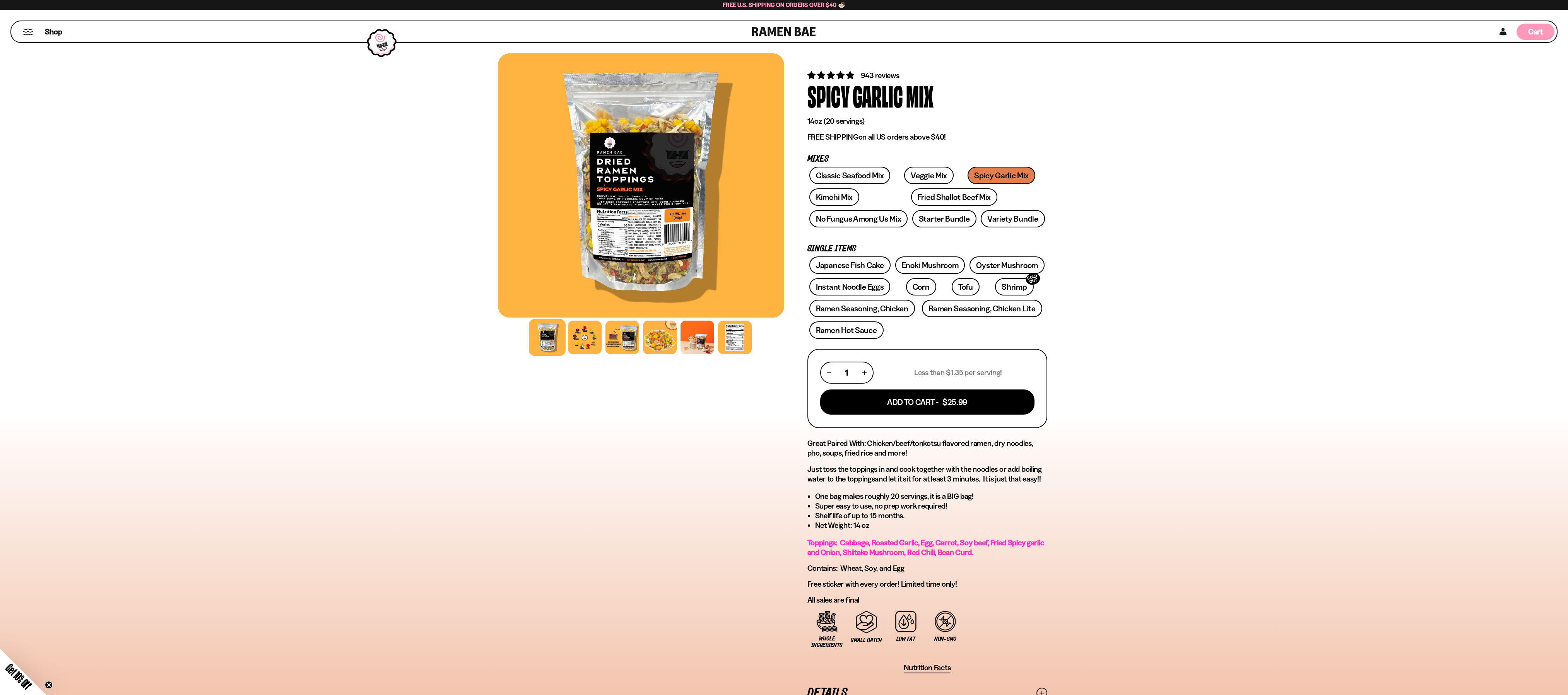
click at [1530, 29] on span "Cart" at bounding box center [1535, 31] width 15 height 9
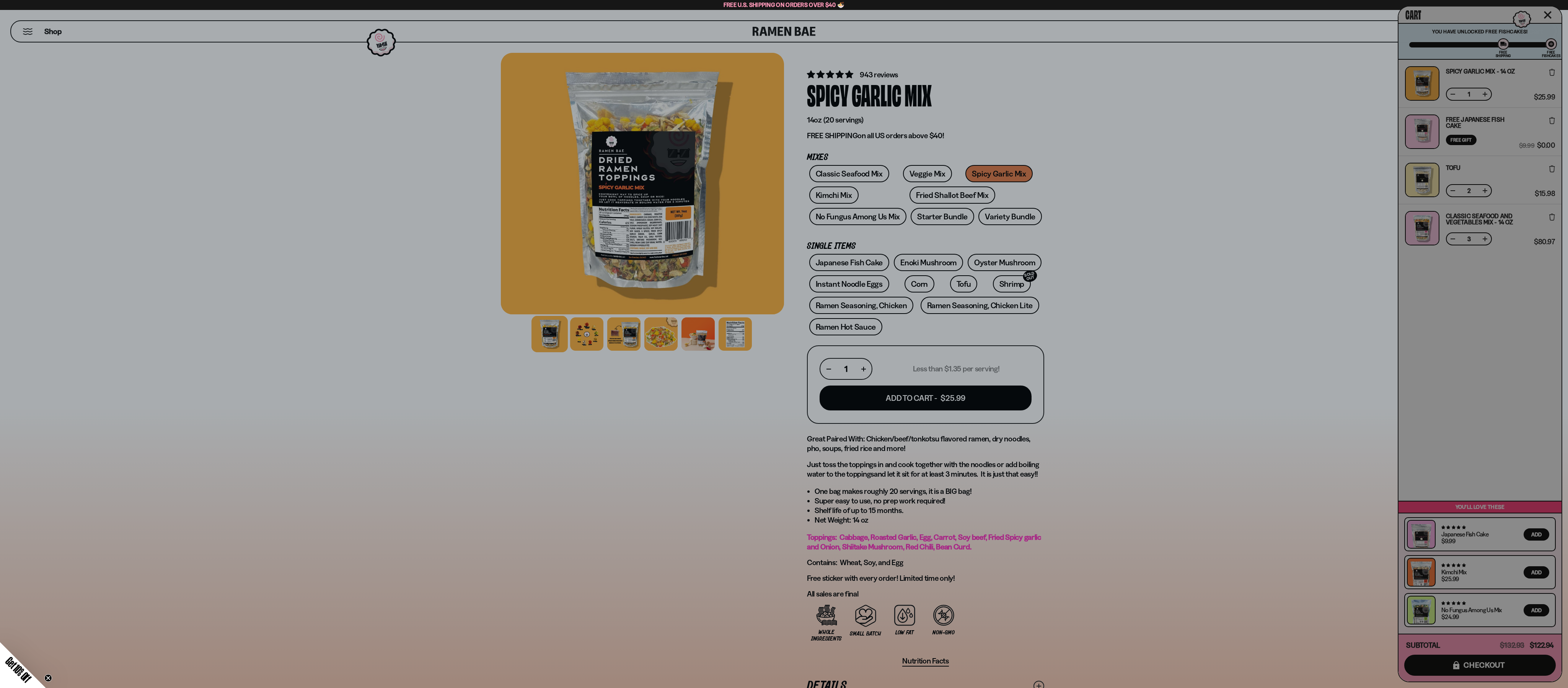
click at [1454, 240] on div "Cart You are $-62.94 away to get Free Fishcakes! You have unlocked Free Fishcak…" at bounding box center [1480, 344] width 163 height 675
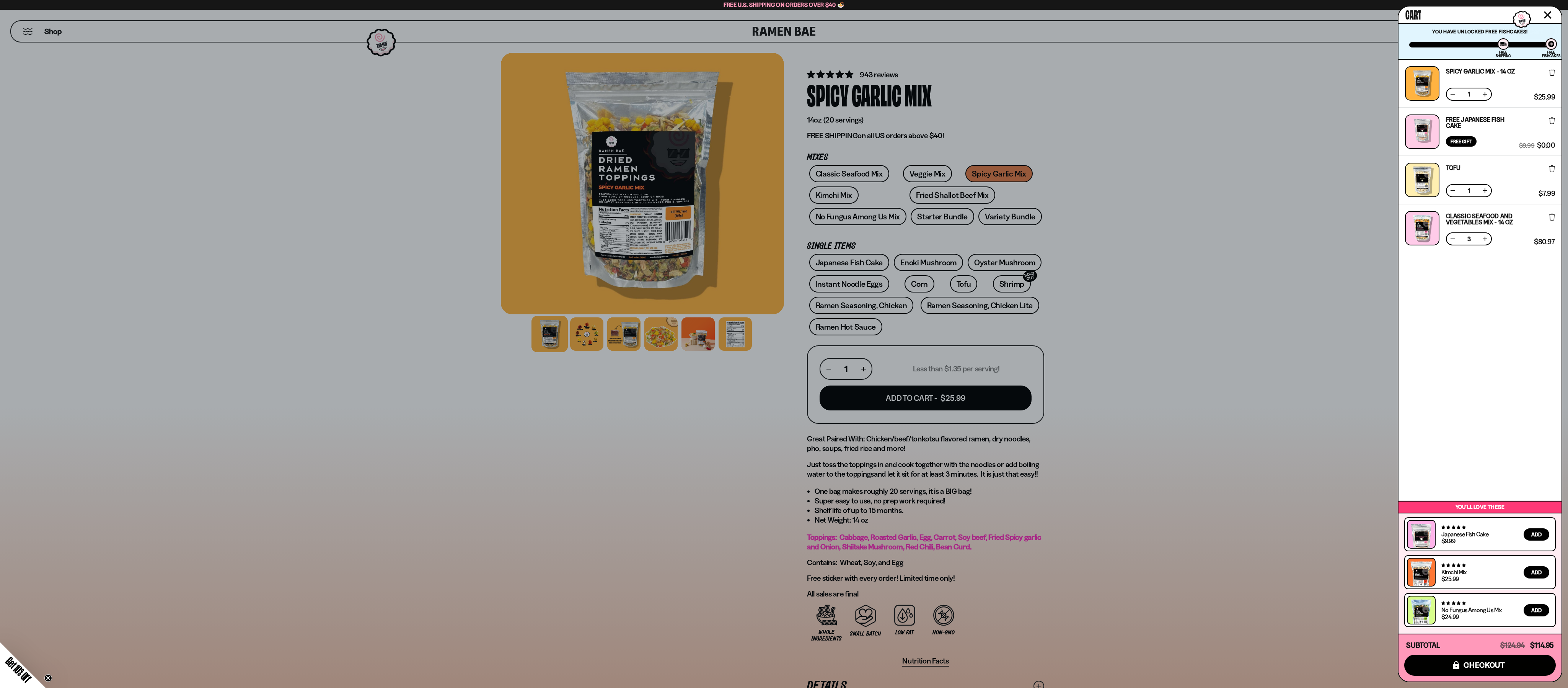
click at [1454, 240] on button at bounding box center [1453, 239] width 8 height 8
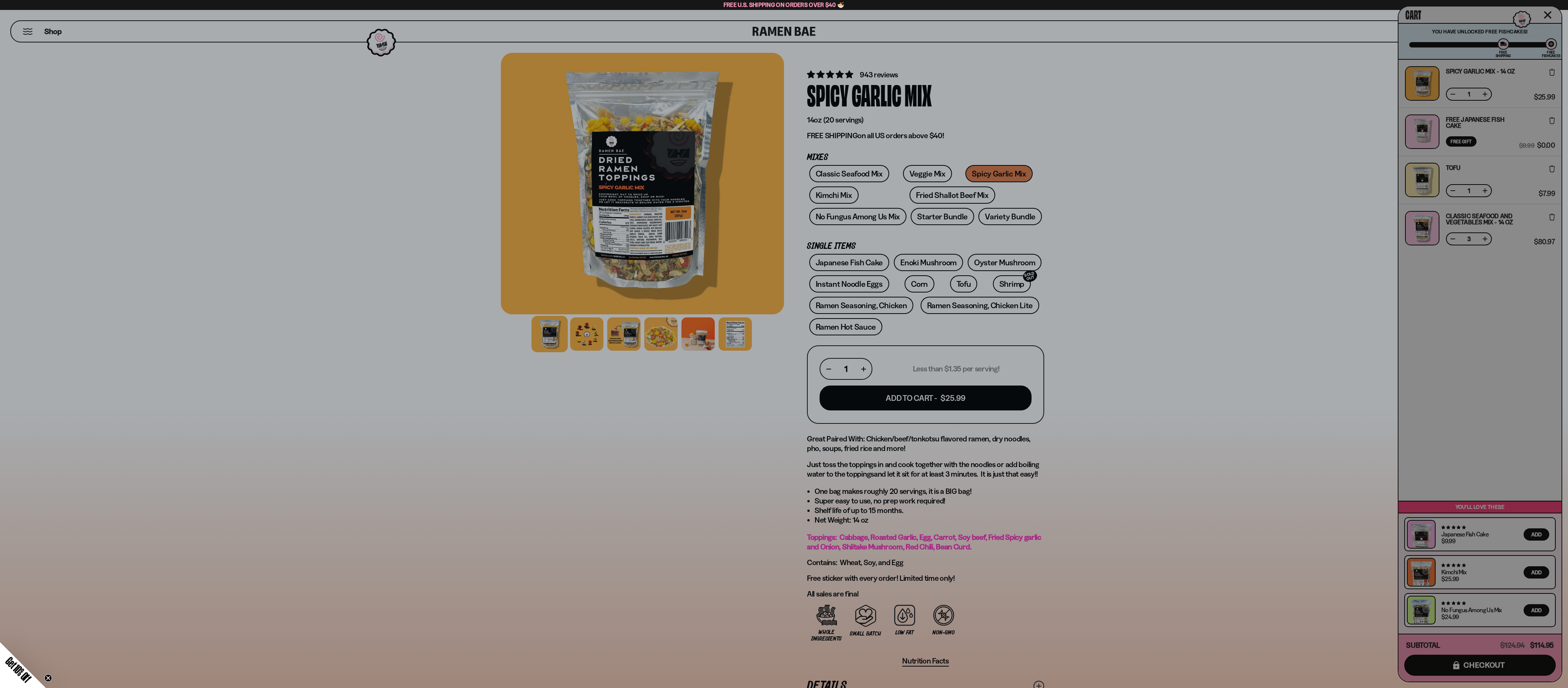
click at [1452, 239] on div "Cart You are $-54.95 away to get Free Fishcakes! You have unlocked Free Fishcak…" at bounding box center [1480, 344] width 163 height 675
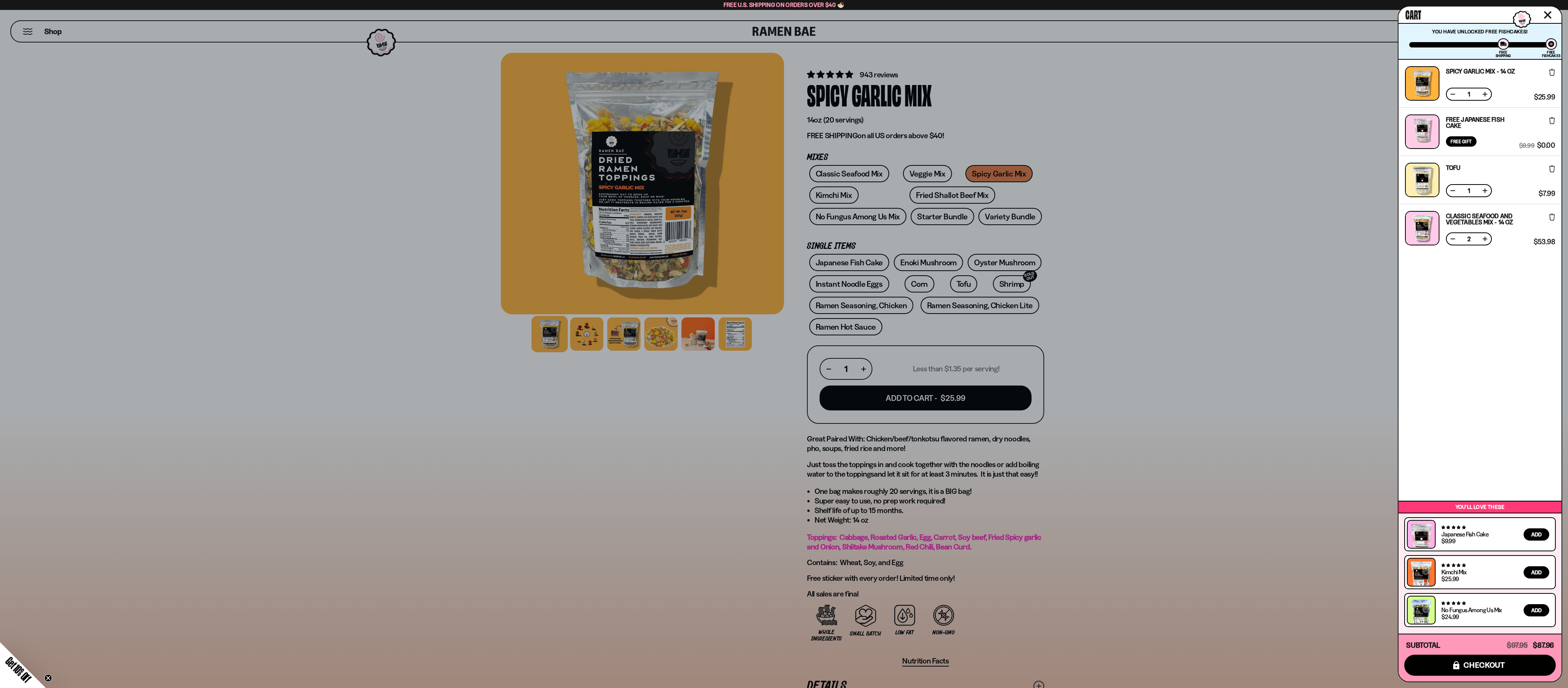
click at [1451, 241] on button at bounding box center [1453, 239] width 8 height 8
click at [1485, 665] on span "checkout" at bounding box center [1484, 665] width 42 height 9
